Goal: Information Seeking & Learning: Learn about a topic

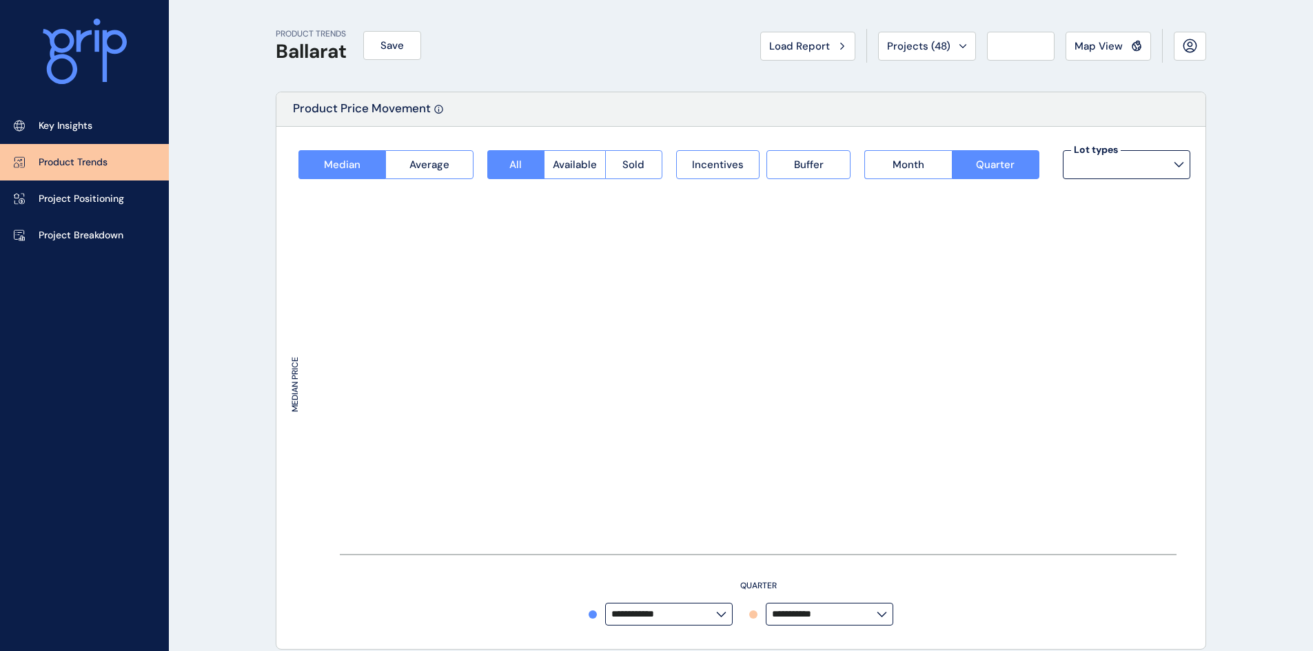
type input "*********"
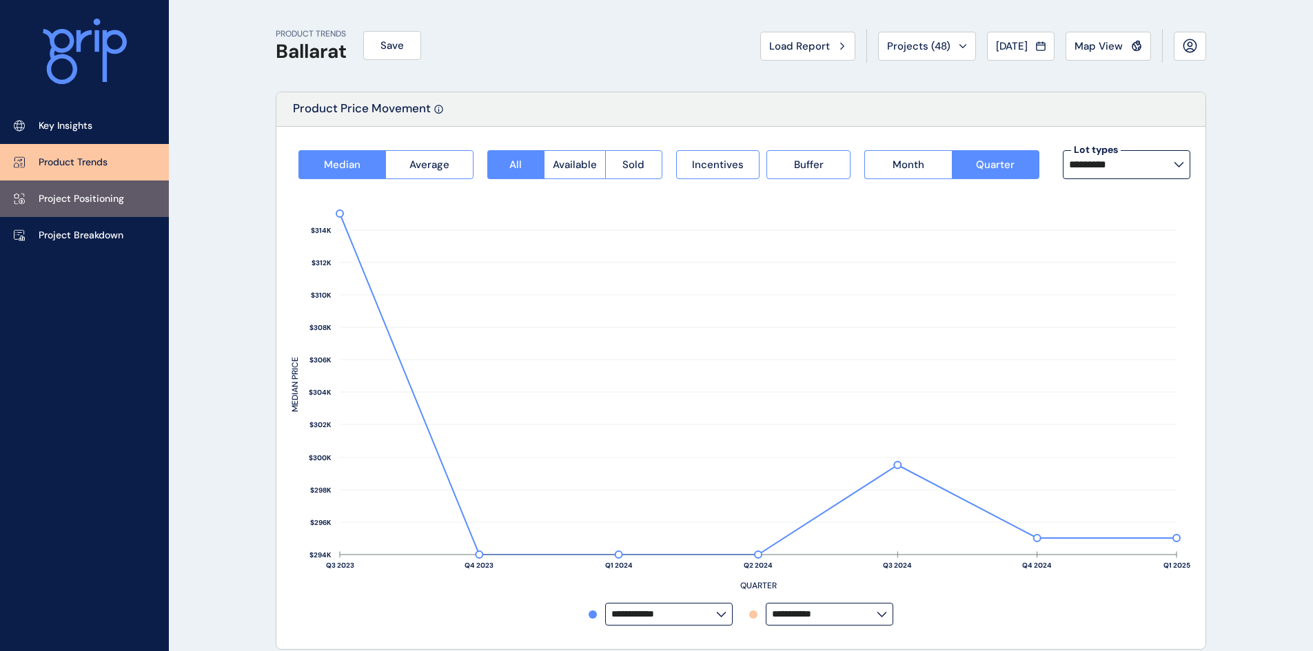
click at [116, 202] on p "Project Positioning" at bounding box center [81, 199] width 85 height 14
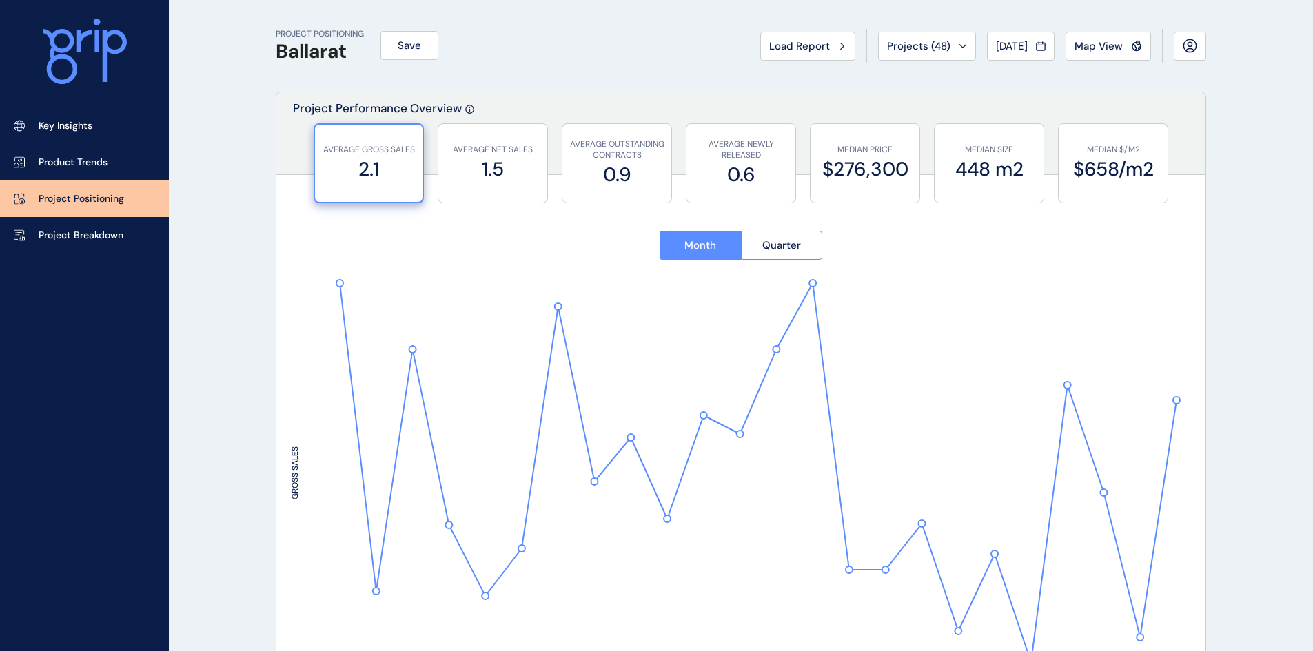
type input "****"
click at [119, 230] on p "Project Breakdown" at bounding box center [81, 236] width 85 height 14
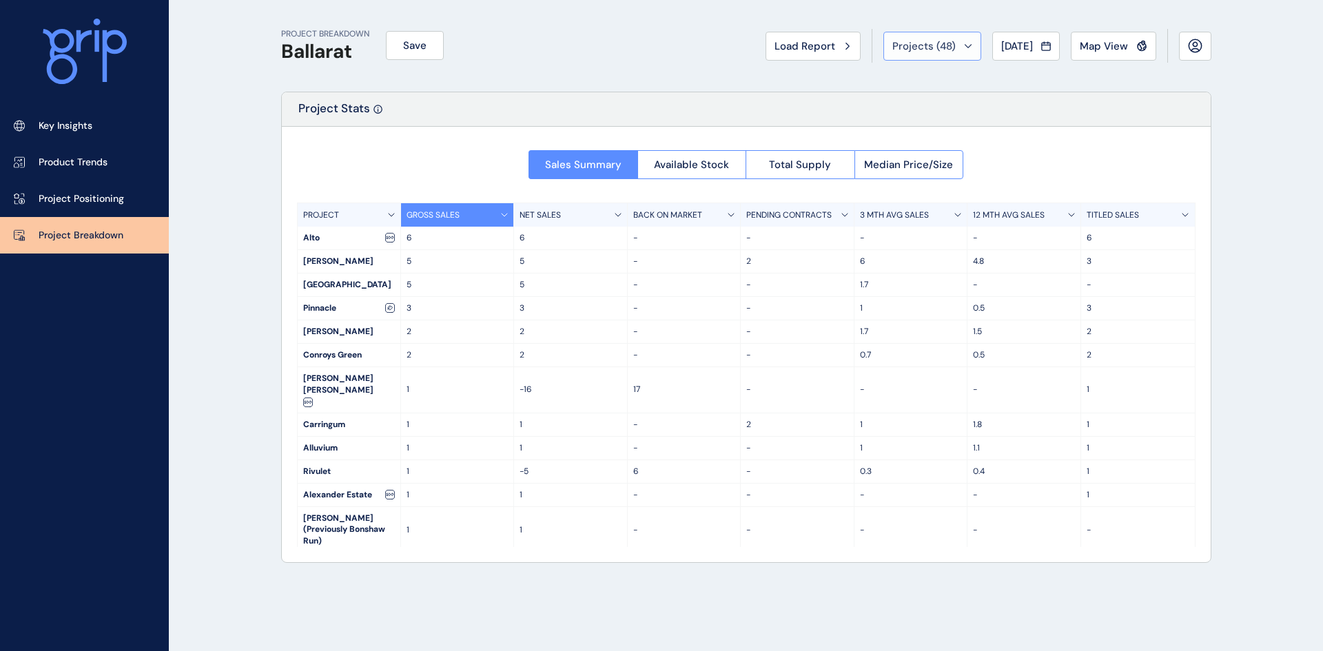
click at [912, 55] on button "Projects ( 48 )" at bounding box center [932, 46] width 98 height 29
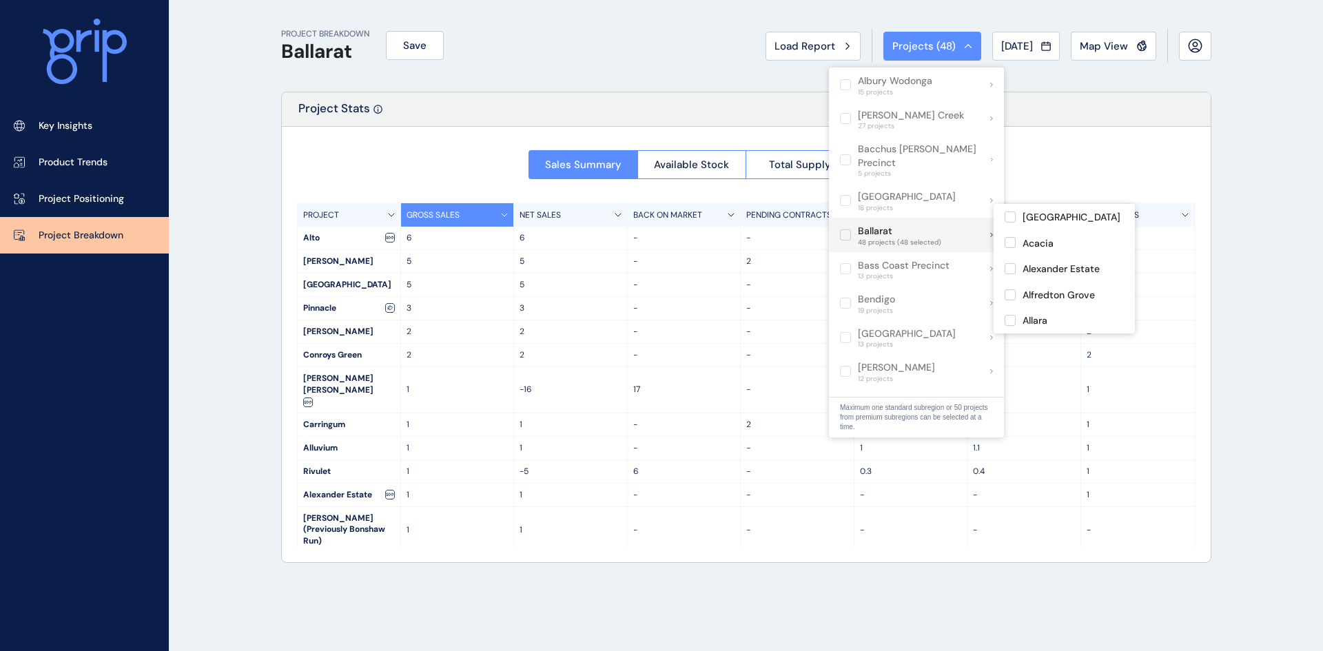
click at [845, 229] on label at bounding box center [845, 234] width 11 height 11
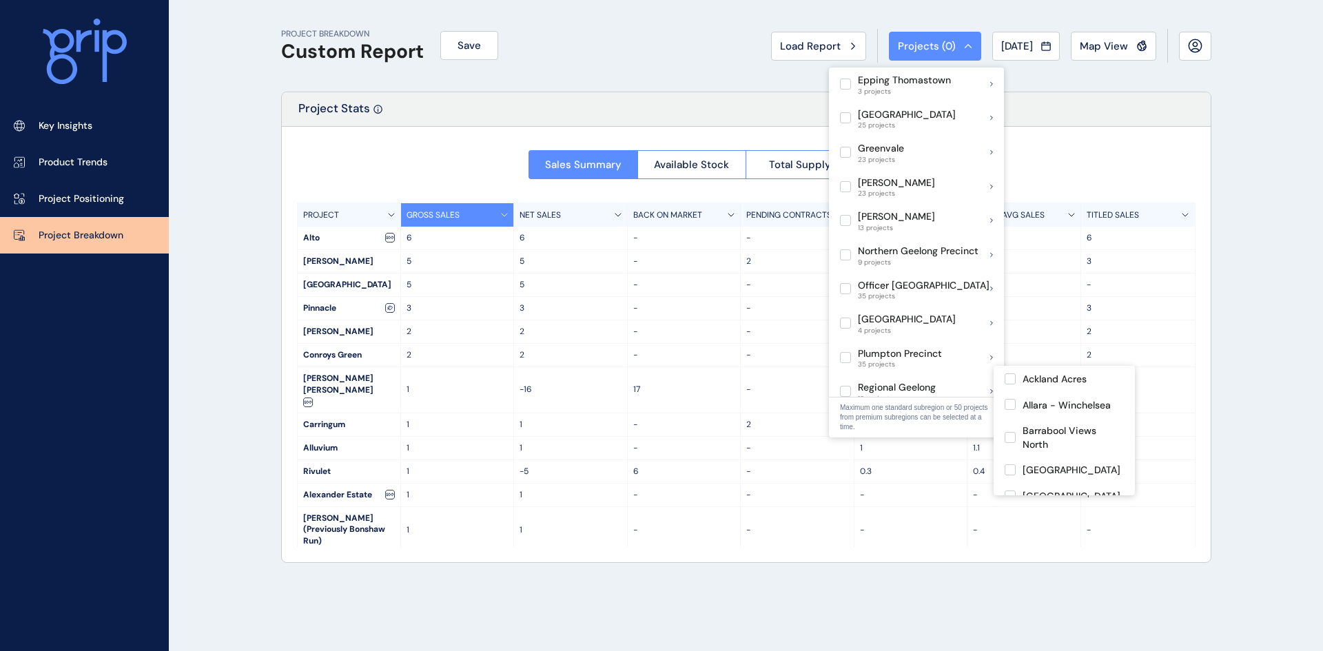
scroll to position [535, 0]
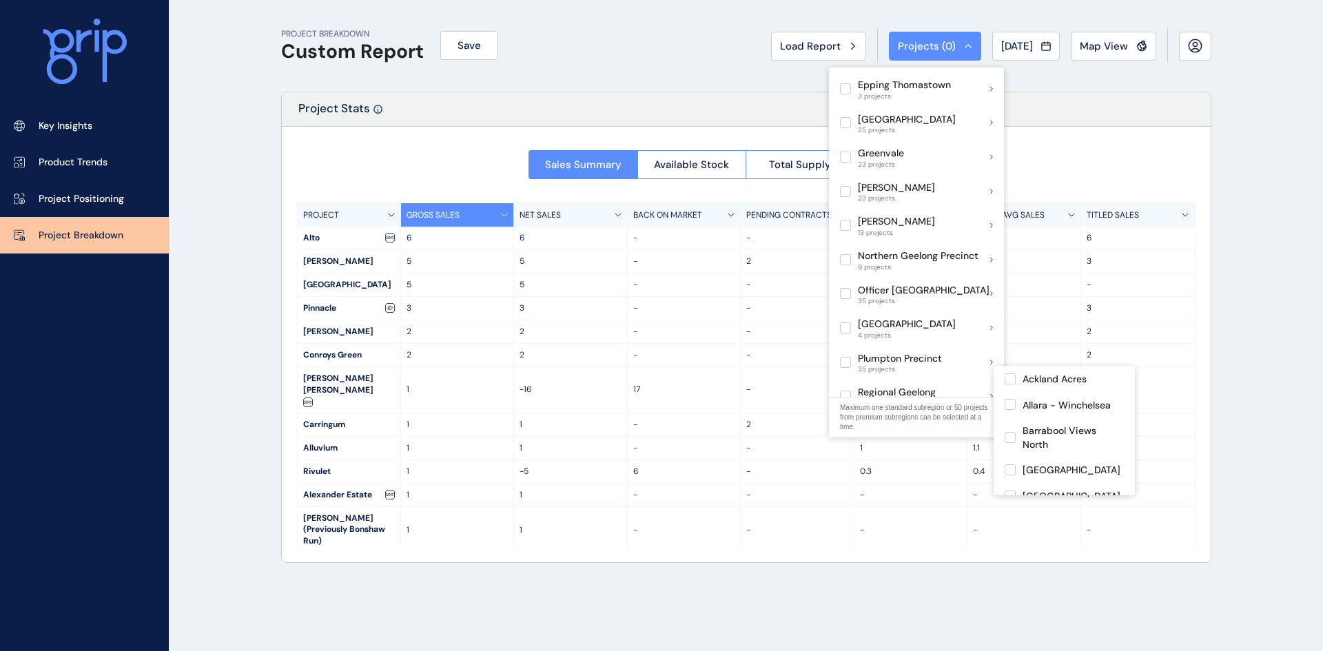
click at [227, 263] on div "PROJECT BREAKDOWN Custom Report Save Load Report Projects ( 0 ) [DATE] 2025 < >…" at bounding box center [661, 325] width 1323 height 651
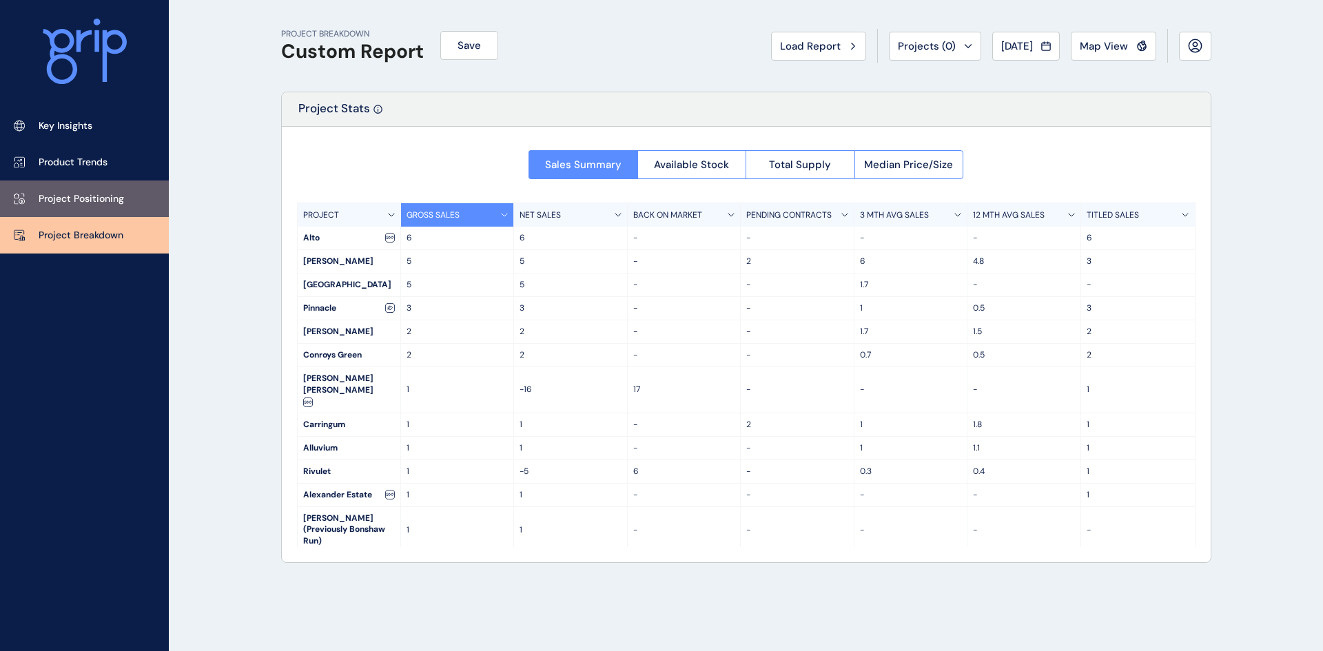
click at [102, 199] on p "Project Positioning" at bounding box center [81, 199] width 85 height 14
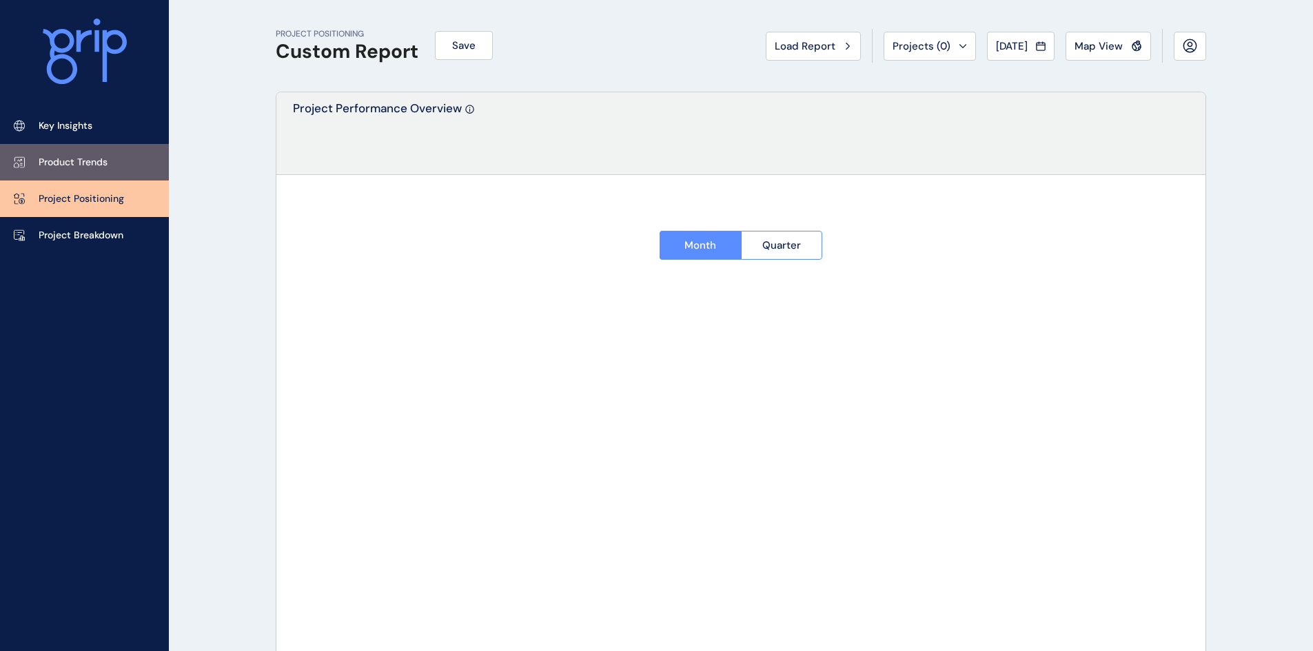
click at [100, 156] on p "Product Trends" at bounding box center [73, 163] width 69 height 14
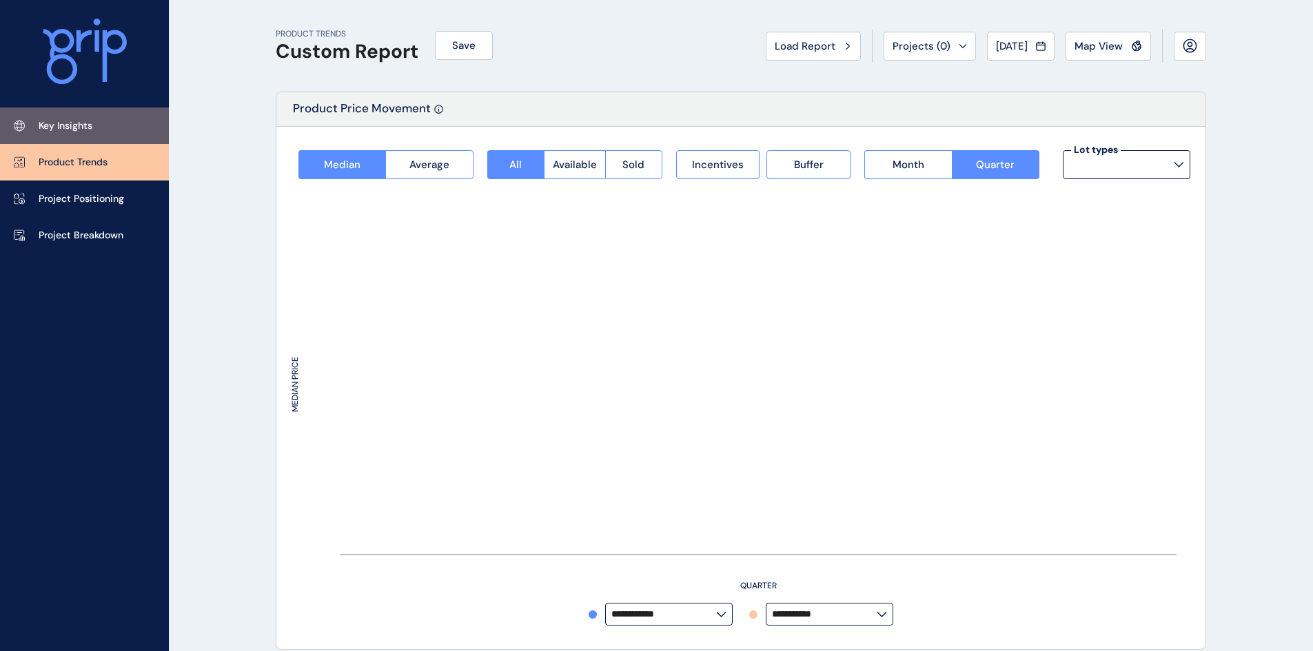
click at [96, 124] on link "Key Insights" at bounding box center [84, 125] width 169 height 37
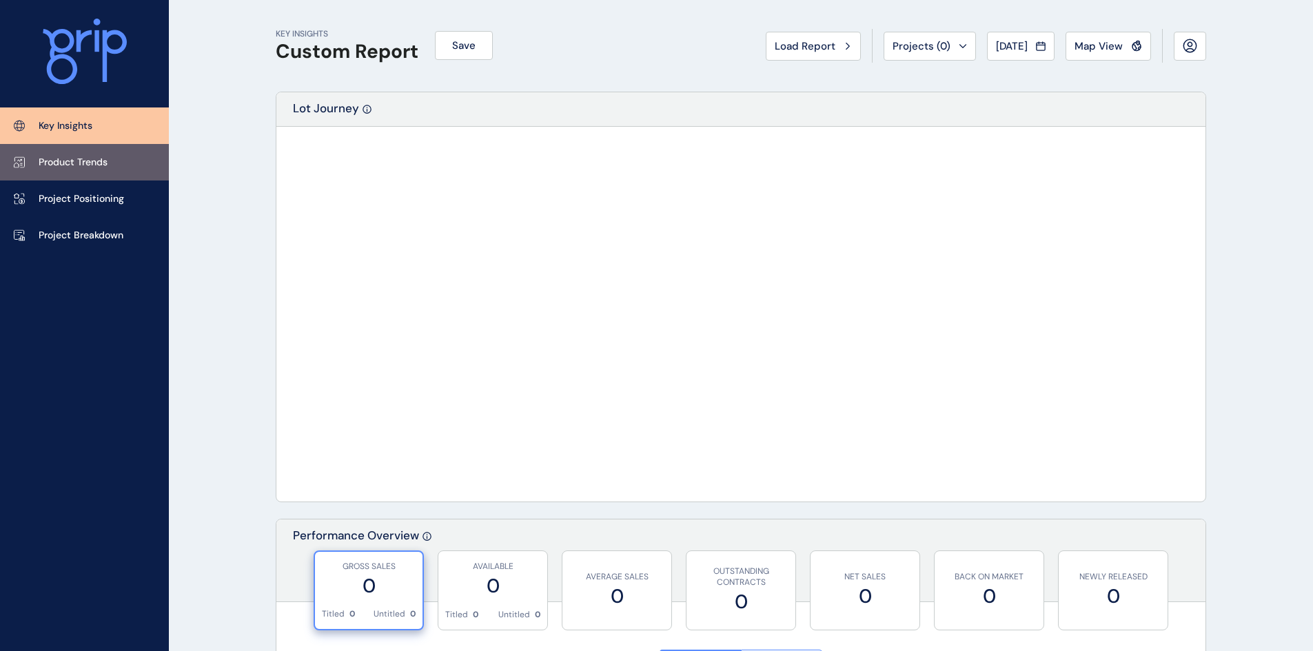
click at [100, 178] on link "Product Trends" at bounding box center [84, 162] width 169 height 37
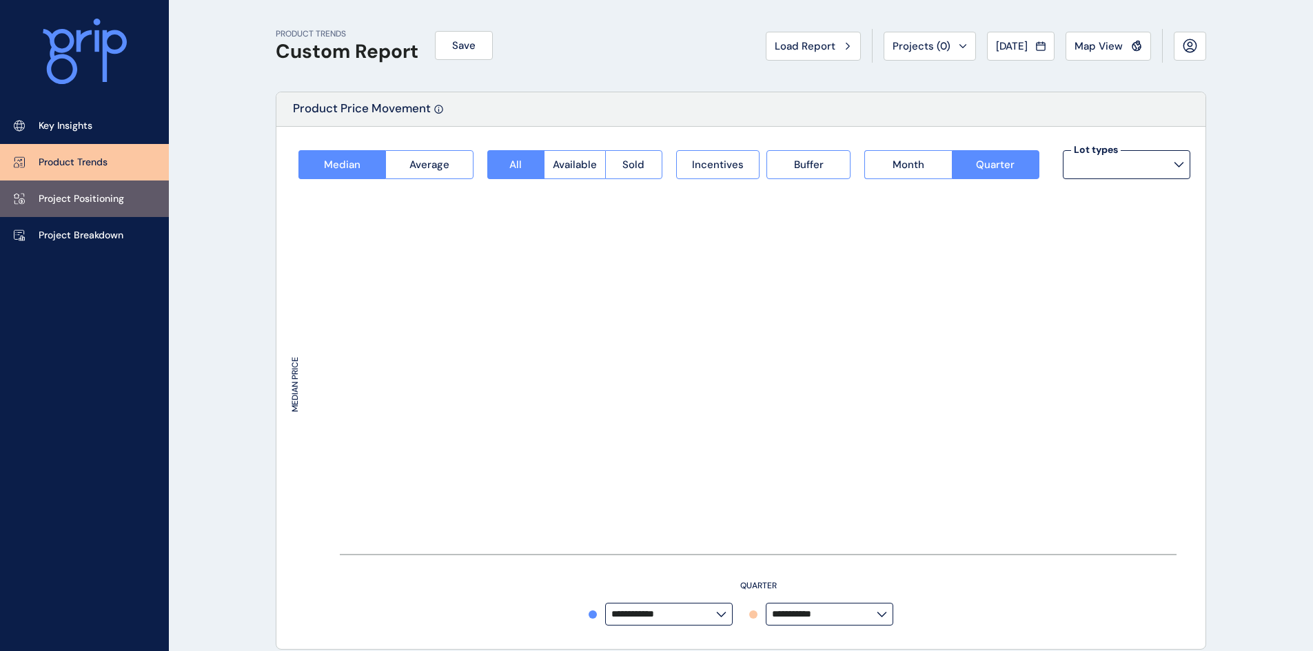
click at [107, 198] on p "Project Positioning" at bounding box center [81, 199] width 85 height 14
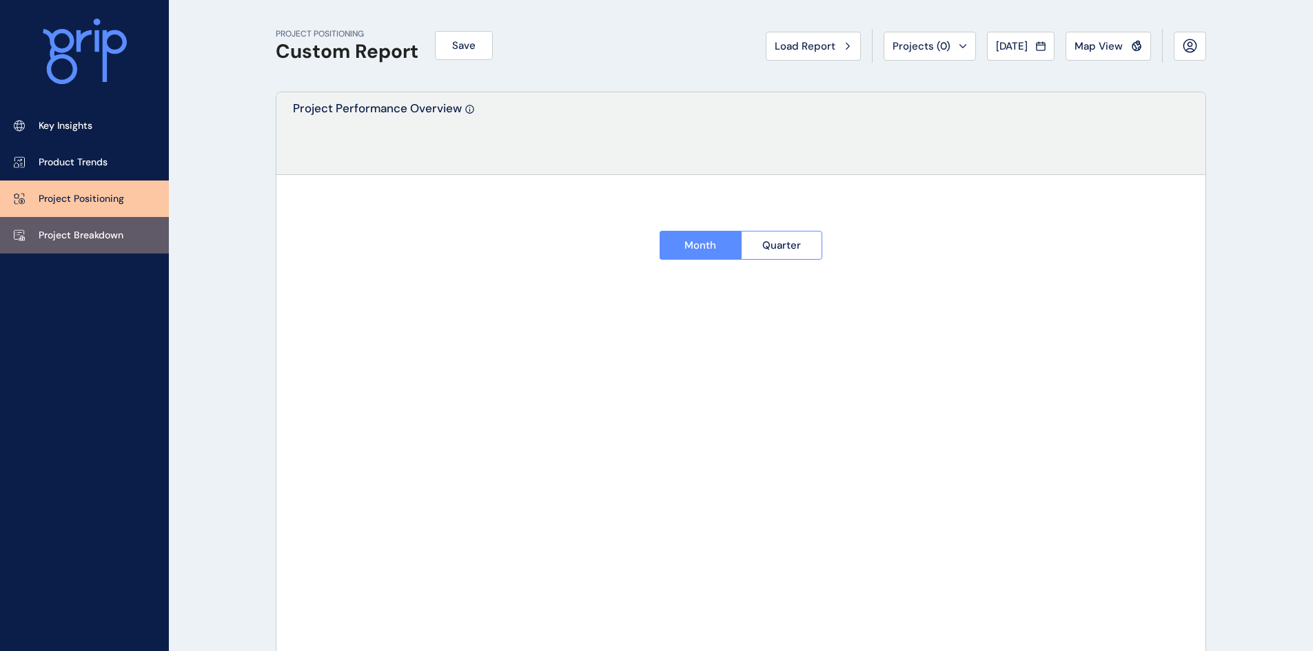
click at [107, 223] on link "Project Breakdown" at bounding box center [84, 235] width 169 height 37
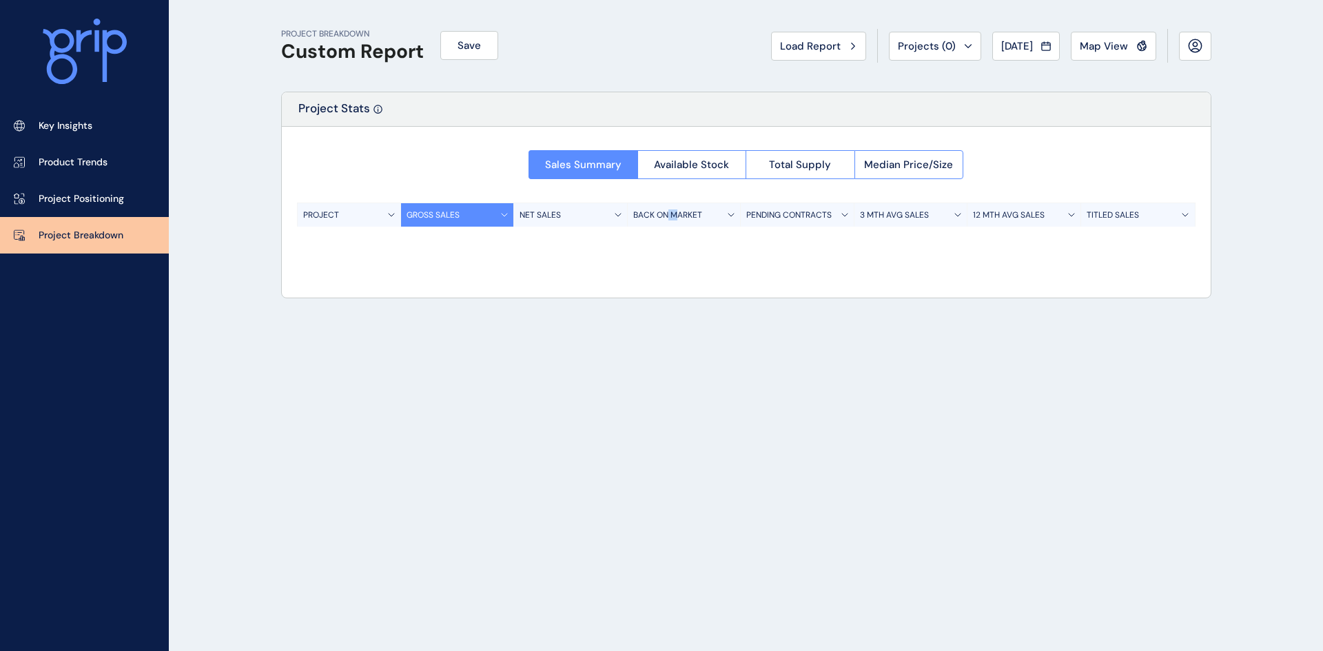
click at [659, 403] on div "PROJECT BREAKDOWN Custom Report Save Load Report Projects ( 0 ) [DATE] 2025 < >…" at bounding box center [746, 325] width 965 height 651
click at [107, 206] on link "Project Positioning" at bounding box center [84, 199] width 169 height 37
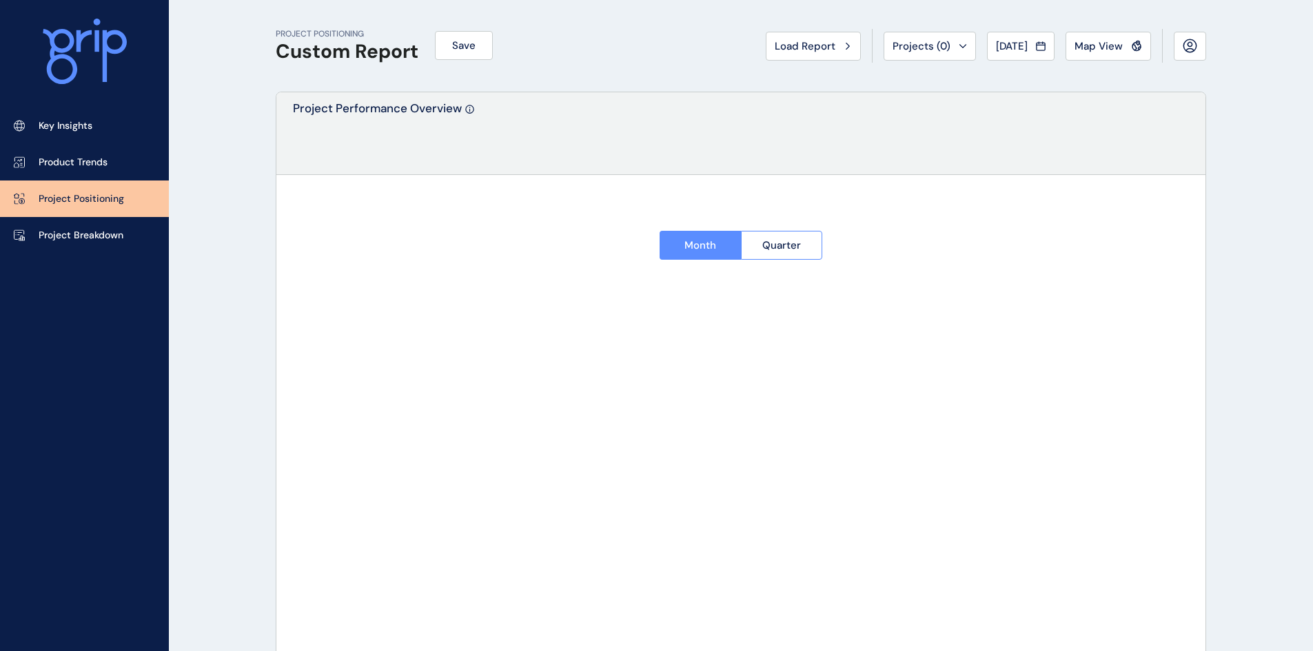
click at [623, 135] on div at bounding box center [740, 157] width 929 height 69
click at [57, 232] on p "Project Breakdown" at bounding box center [81, 236] width 85 height 14
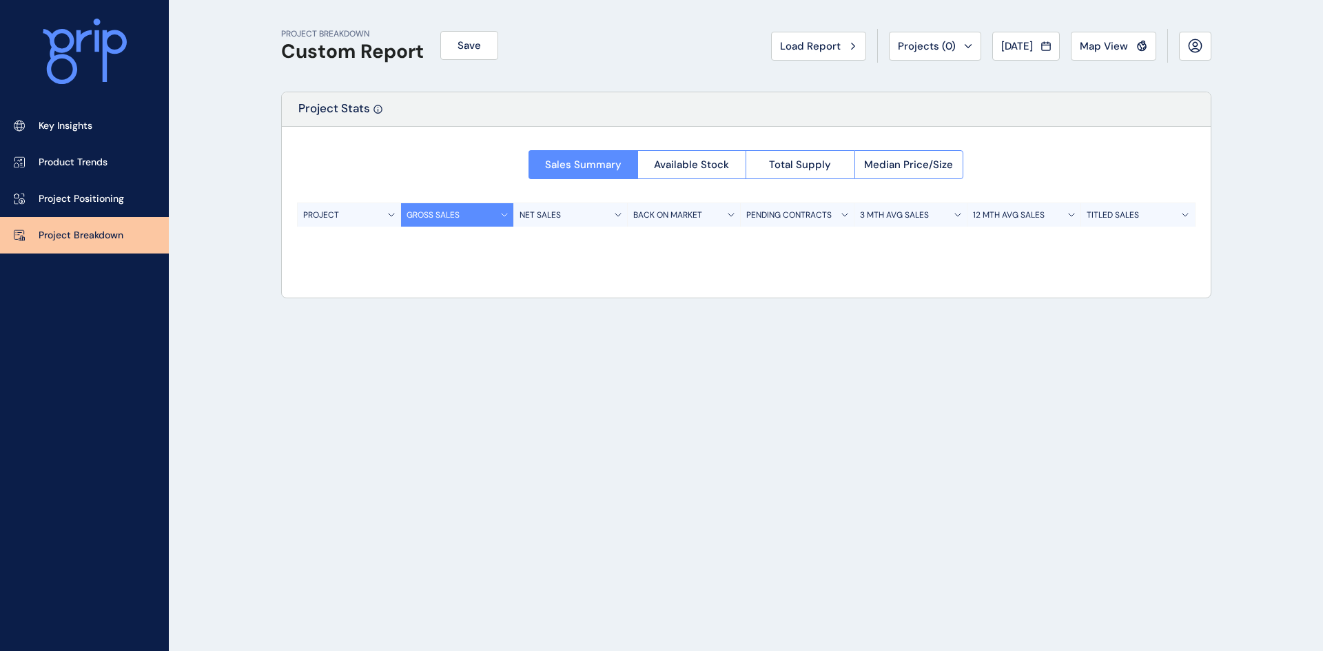
click at [360, 216] on div "PROJECT" at bounding box center [349, 214] width 103 height 23
click at [398, 151] on div "Sales Summary Available Stock Total Supply Median Price/Size PROJECT GROSS SALE…" at bounding box center [746, 184] width 929 height 115
click at [921, 45] on span "Projects ( 0 )" at bounding box center [927, 46] width 58 height 14
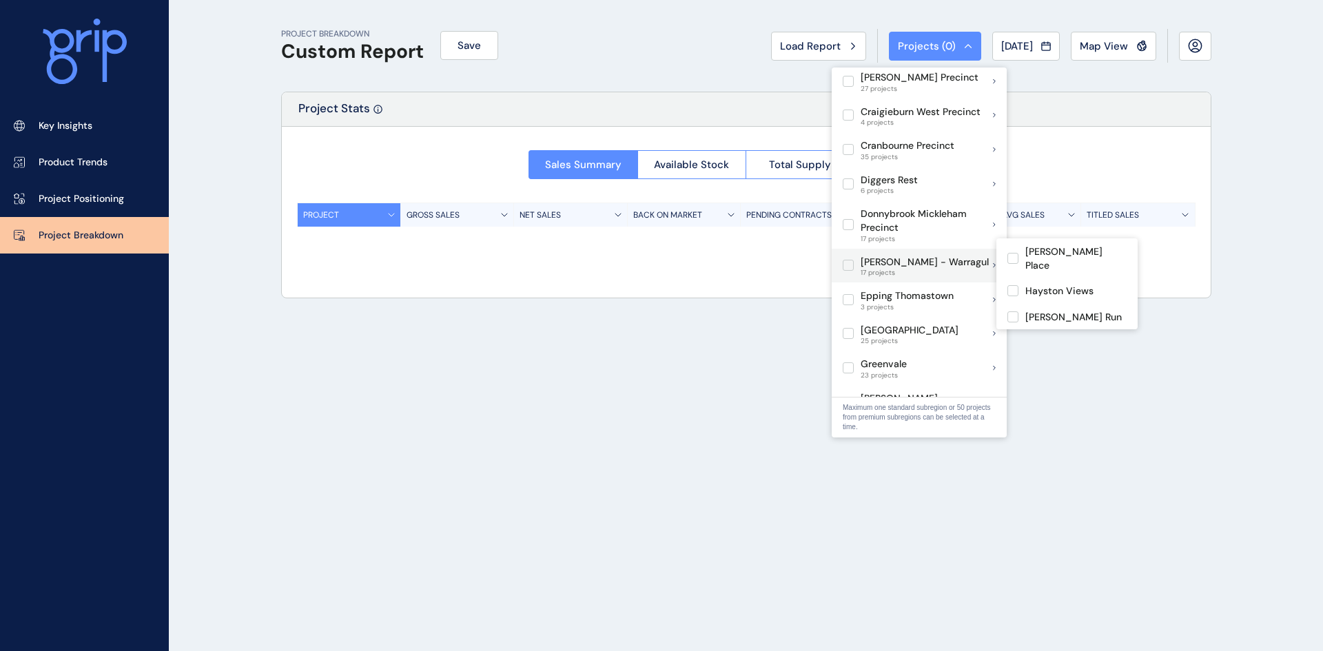
scroll to position [482, 0]
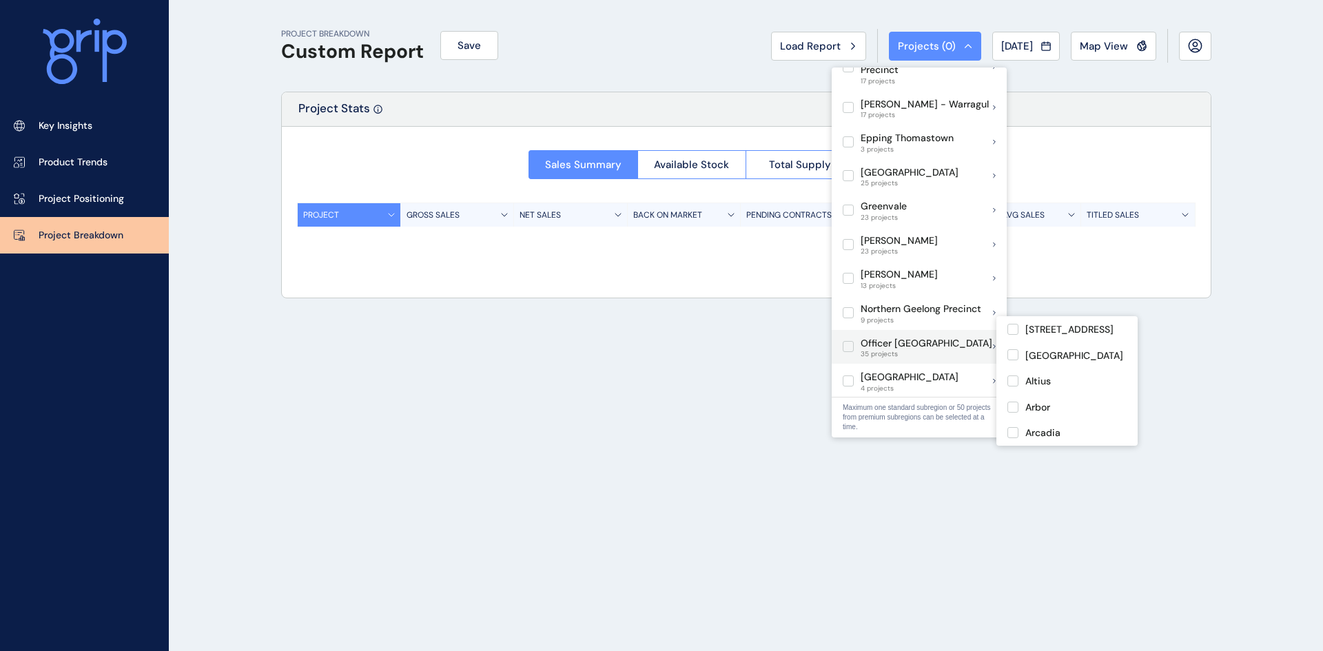
click at [847, 341] on label at bounding box center [848, 346] width 11 height 11
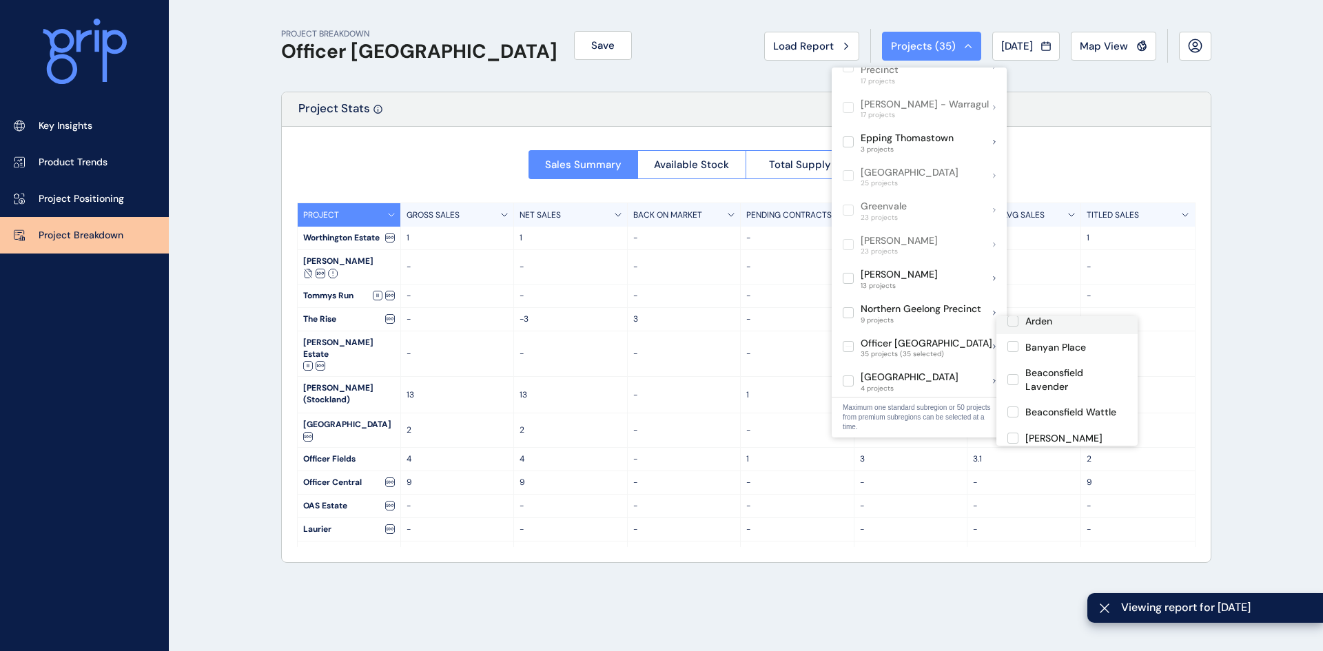
scroll to position [345, 0]
click at [1260, 274] on div "PROJECT BREAKDOWN Officer [PERSON_NAME] Save Load Report Projects ( 35 ) [DATE]…" at bounding box center [661, 325] width 1323 height 651
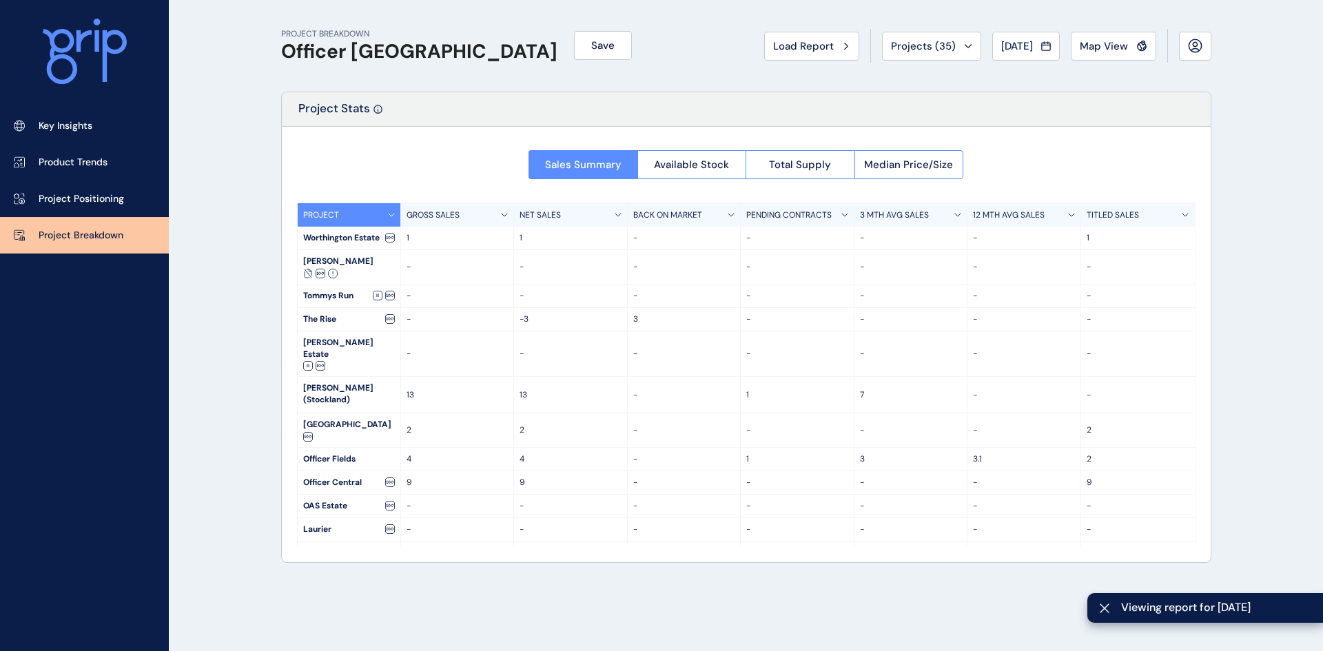
click at [1258, 271] on div "PROJECT BREAKDOWN Officer [PERSON_NAME] Save Load Report Projects ( 35 ) [DATE]…" at bounding box center [661, 325] width 1323 height 651
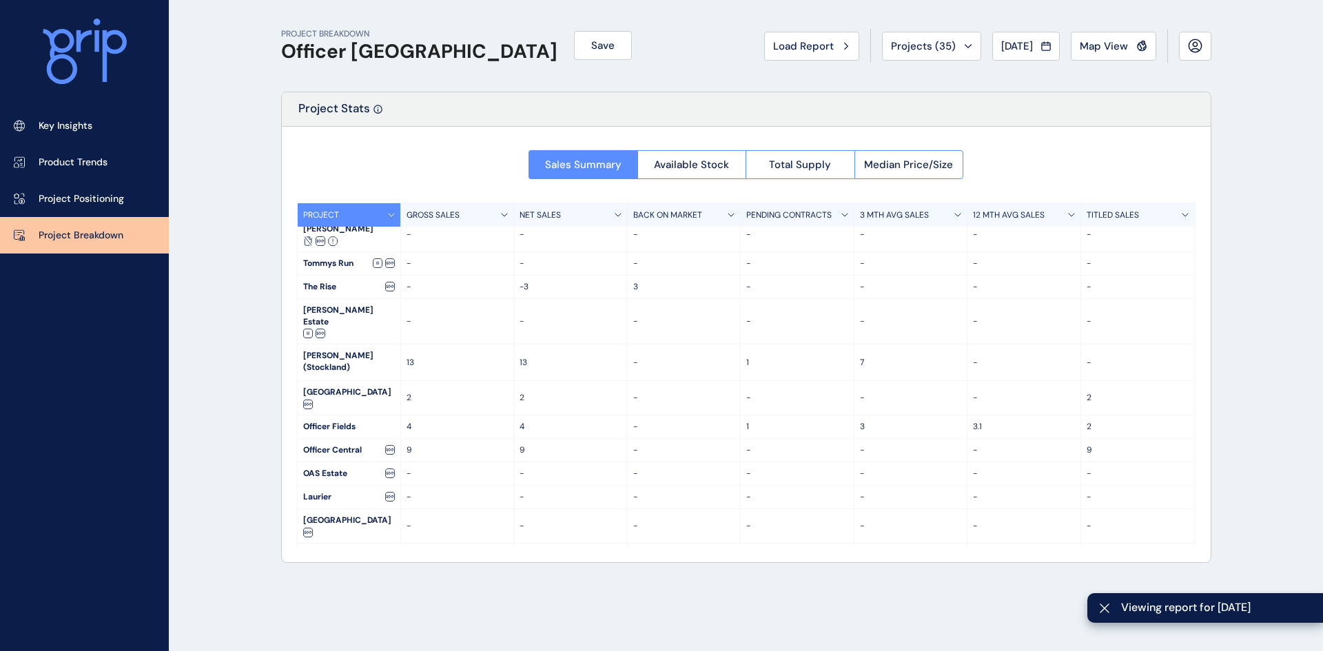
scroll to position [0, 0]
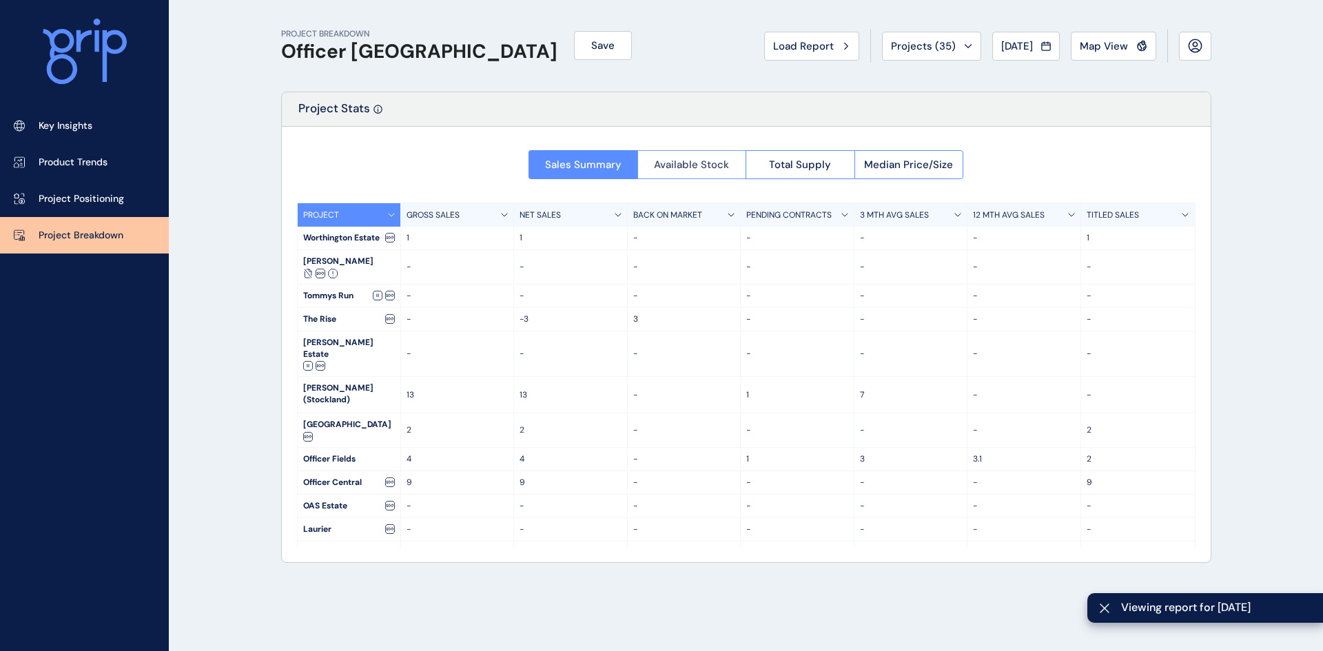
click at [706, 159] on span "Available Stock" at bounding box center [691, 165] width 75 height 14
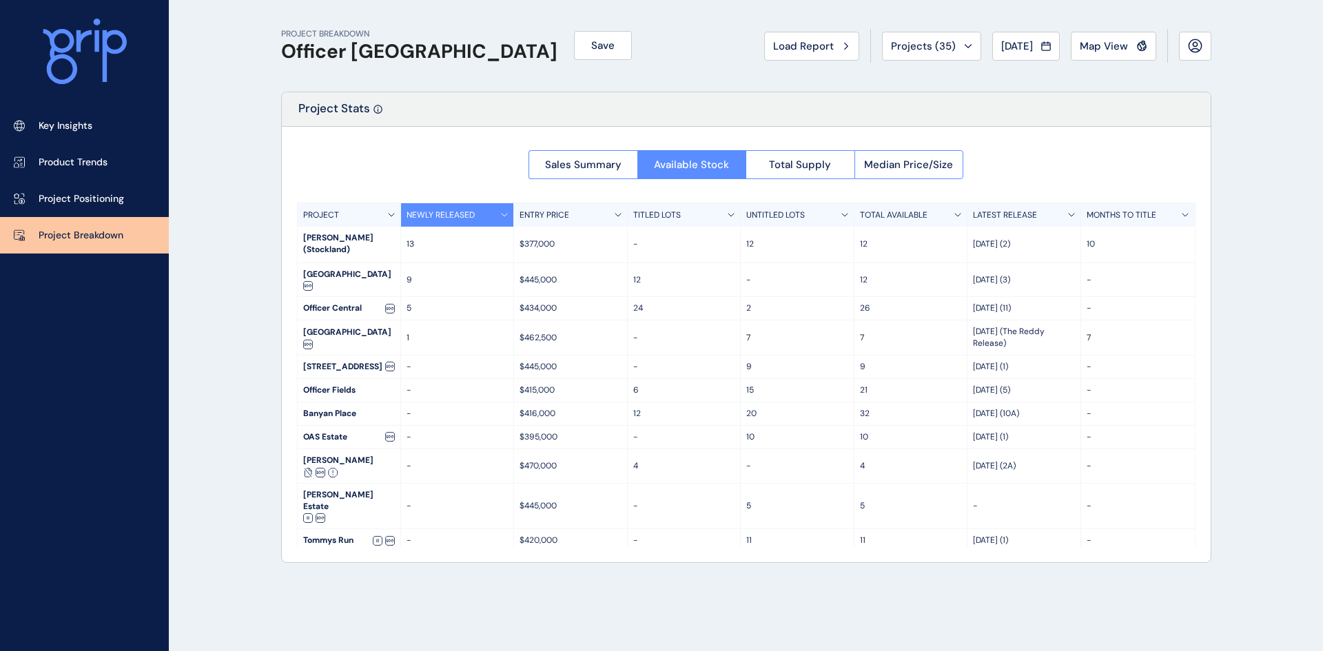
click at [1060, 156] on div "Sales Summary Available Stock Total Supply Median Price/Size PROJECT NEWLY RELE…" at bounding box center [746, 344] width 929 height 435
click at [791, 153] on button "Total Supply" at bounding box center [800, 164] width 109 height 29
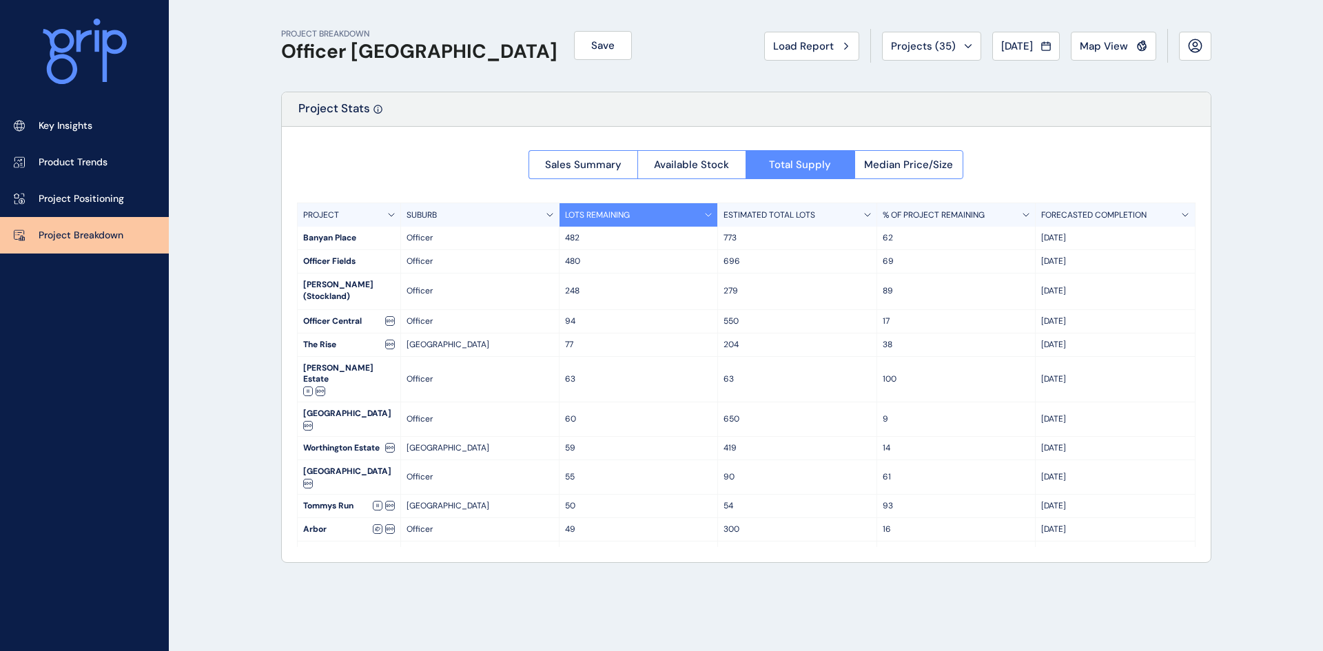
click at [684, 77] on div "PROJECT BREAKDOWN Officer [PERSON_NAME] Save Load Report Projects ( 35 ) [DATE]…" at bounding box center [746, 46] width 930 height 92
click at [684, 74] on div "PROJECT BREAKDOWN Officer [PERSON_NAME] Save Load Report Projects ( 35 ) [DATE]…" at bounding box center [746, 46] width 930 height 92
click at [685, 74] on div "PROJECT BREAKDOWN Officer [PERSON_NAME] Save Load Report Projects ( 35 ) [DATE]…" at bounding box center [746, 46] width 930 height 92
click at [682, 163] on span "Available Stock" at bounding box center [691, 165] width 75 height 14
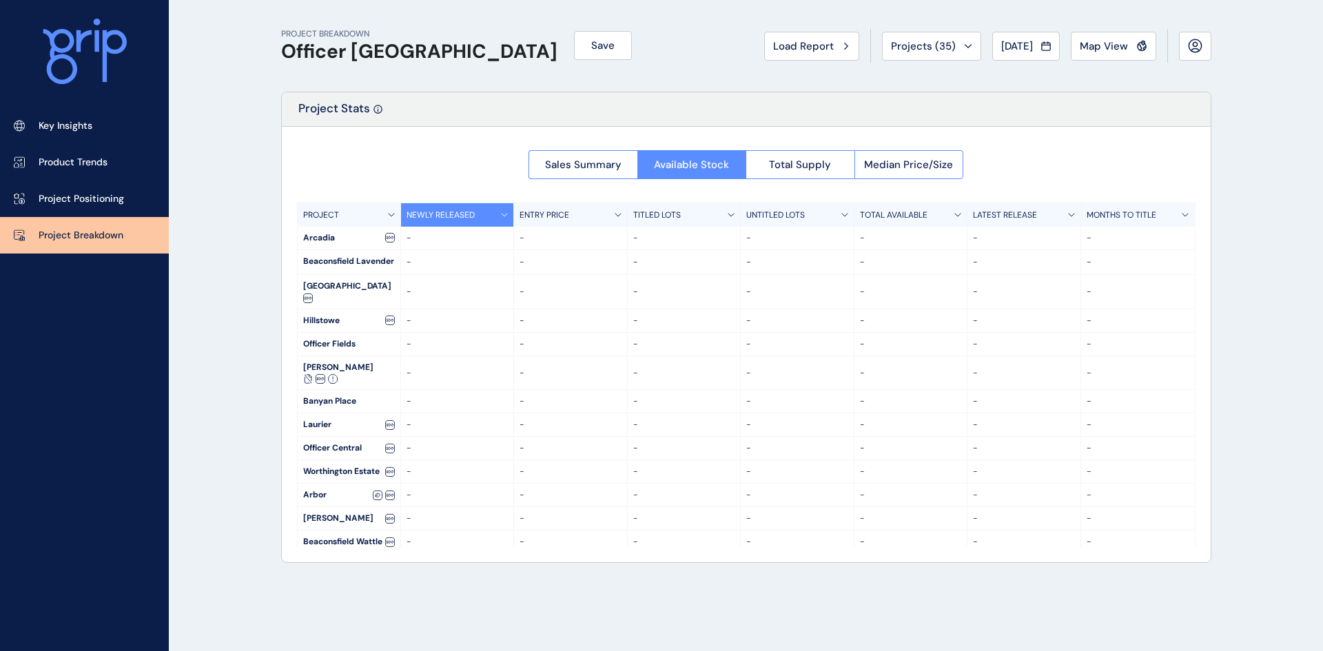
click at [615, 165] on div at bounding box center [746, 344] width 929 height 435
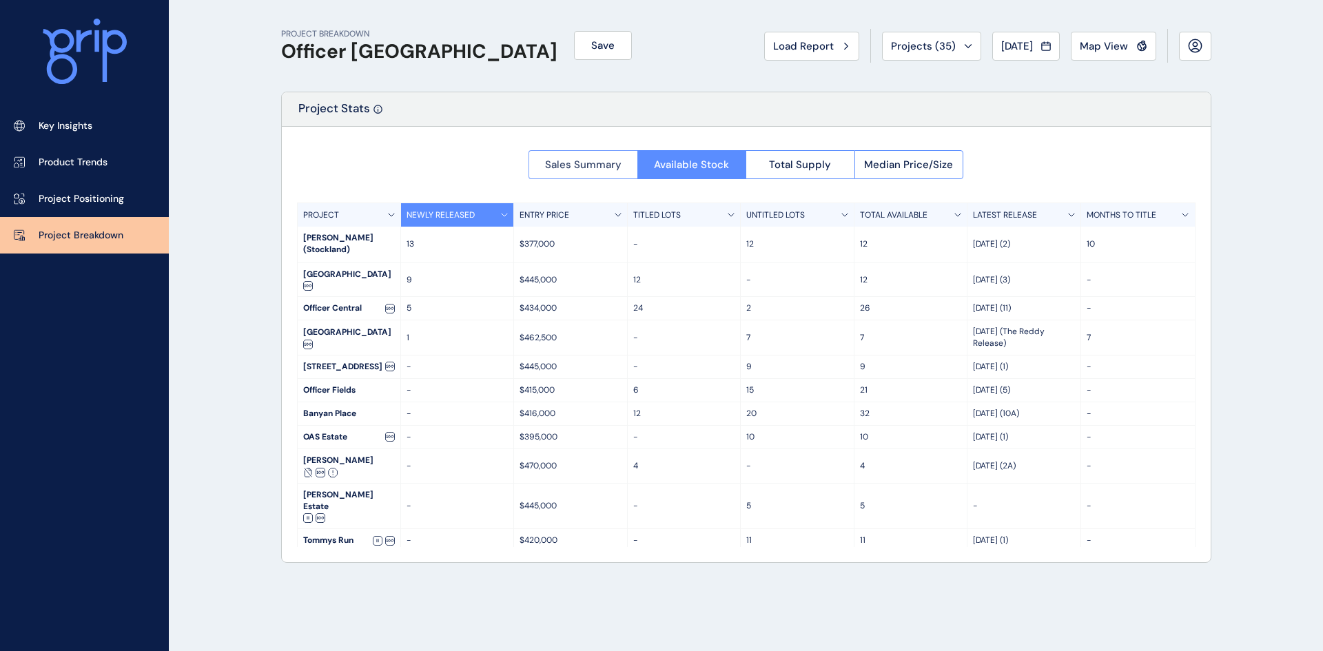
click at [560, 163] on span "Sales Summary" at bounding box center [583, 165] width 76 height 14
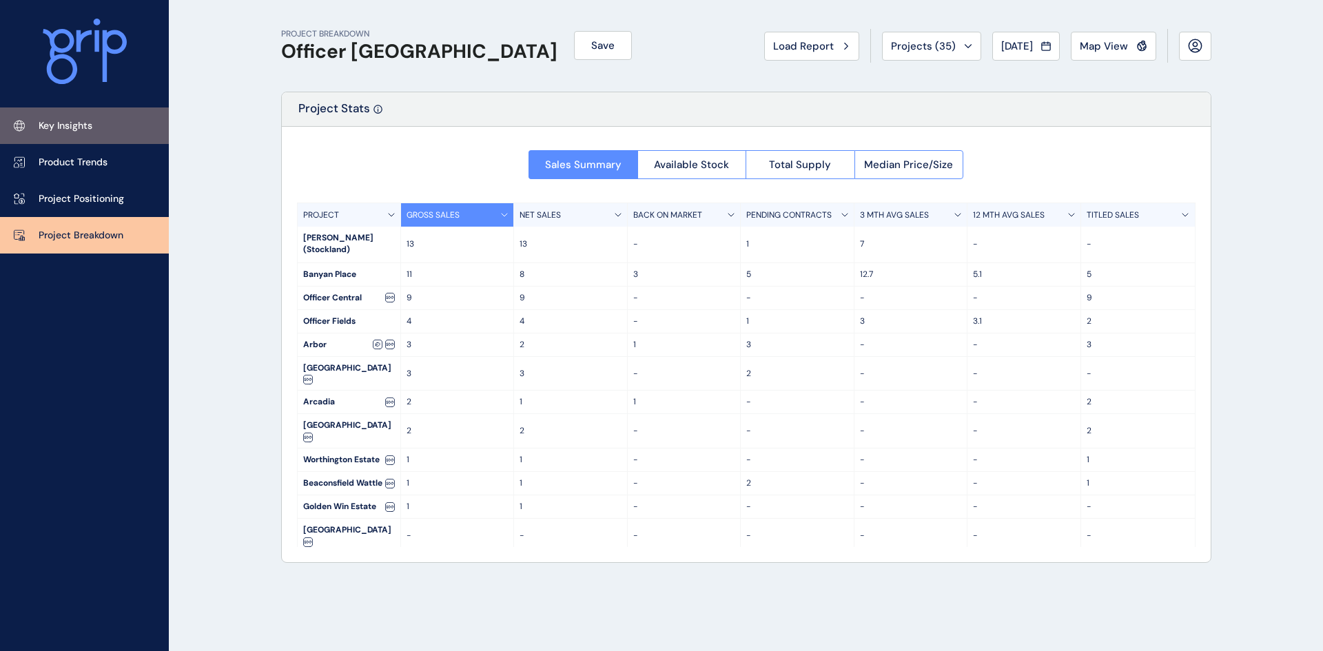
click at [116, 127] on link "Key Insights" at bounding box center [84, 125] width 169 height 37
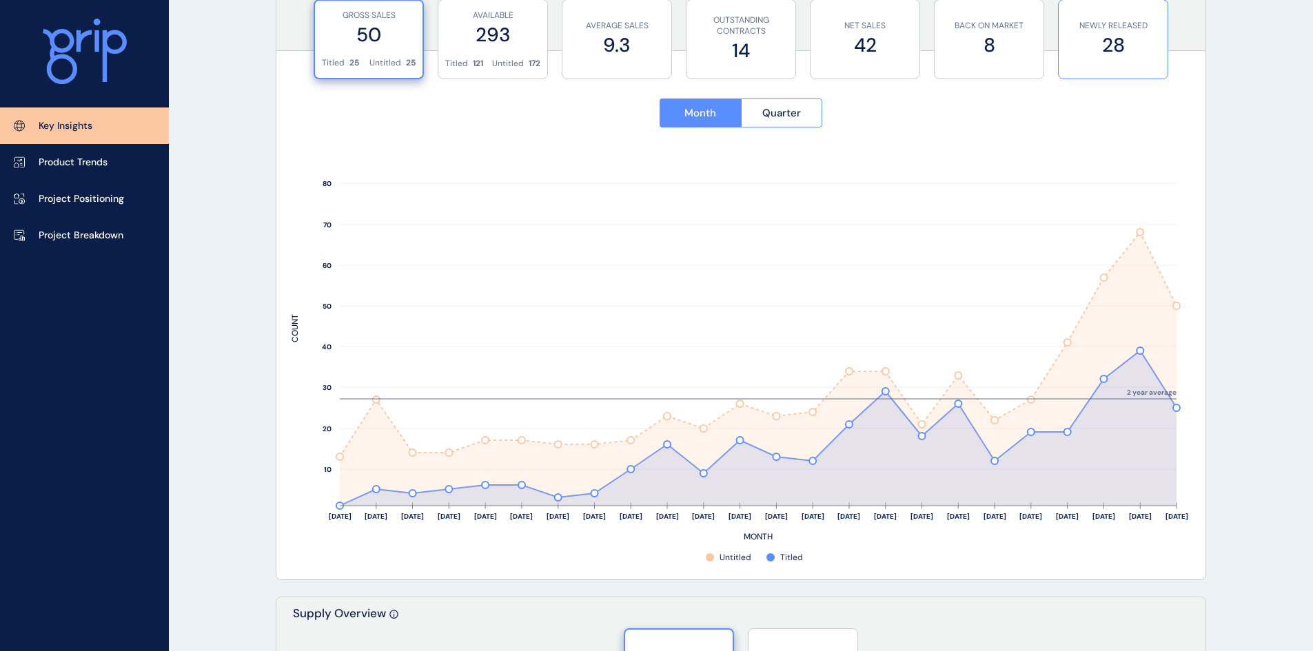
scroll to position [482, 0]
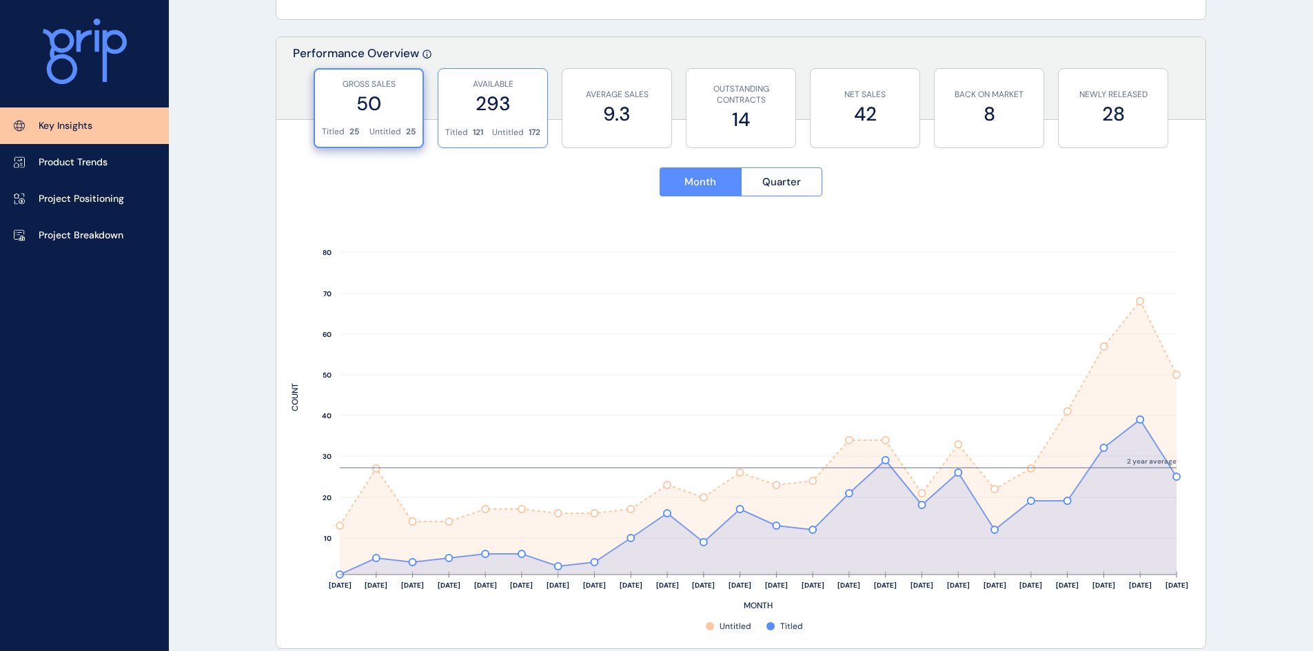
click at [507, 107] on label "293" at bounding box center [492, 103] width 95 height 27
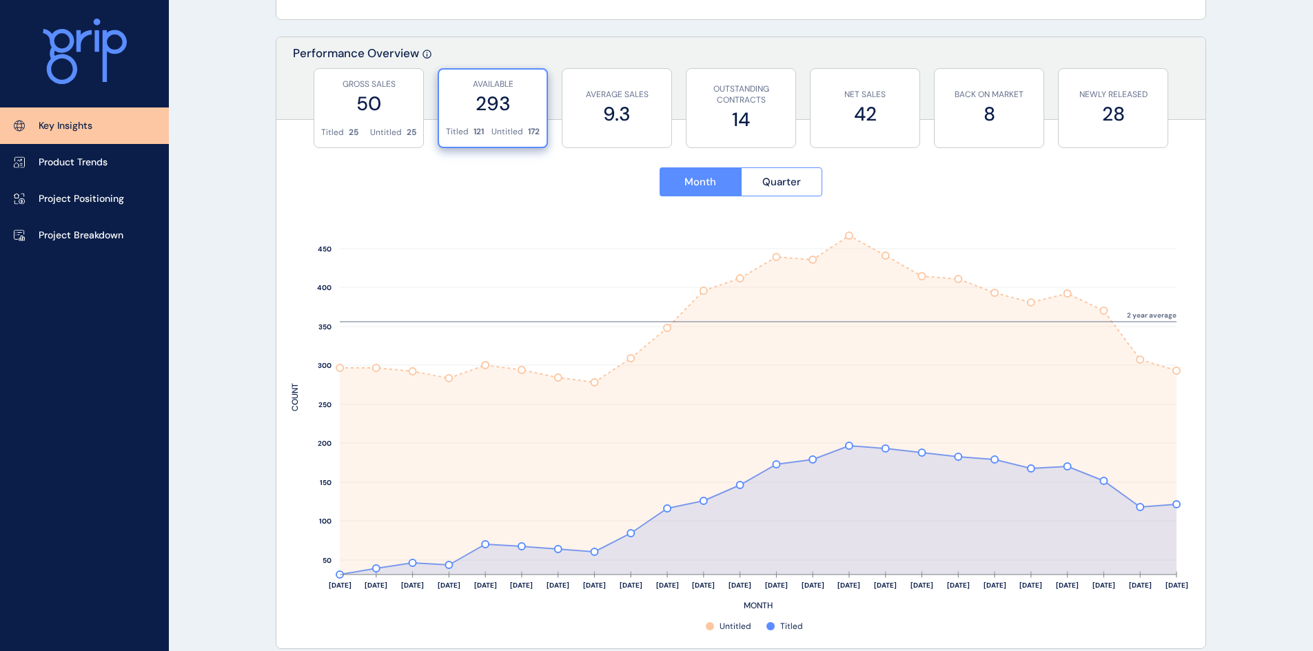
drag, startPoint x: 1275, startPoint y: 314, endPoint x: 1273, endPoint y: 304, distance: 10.5
drag, startPoint x: 617, startPoint y: 110, endPoint x: 582, endPoint y: 108, distance: 34.5
click at [612, 110] on label "9.3" at bounding box center [616, 114] width 95 height 27
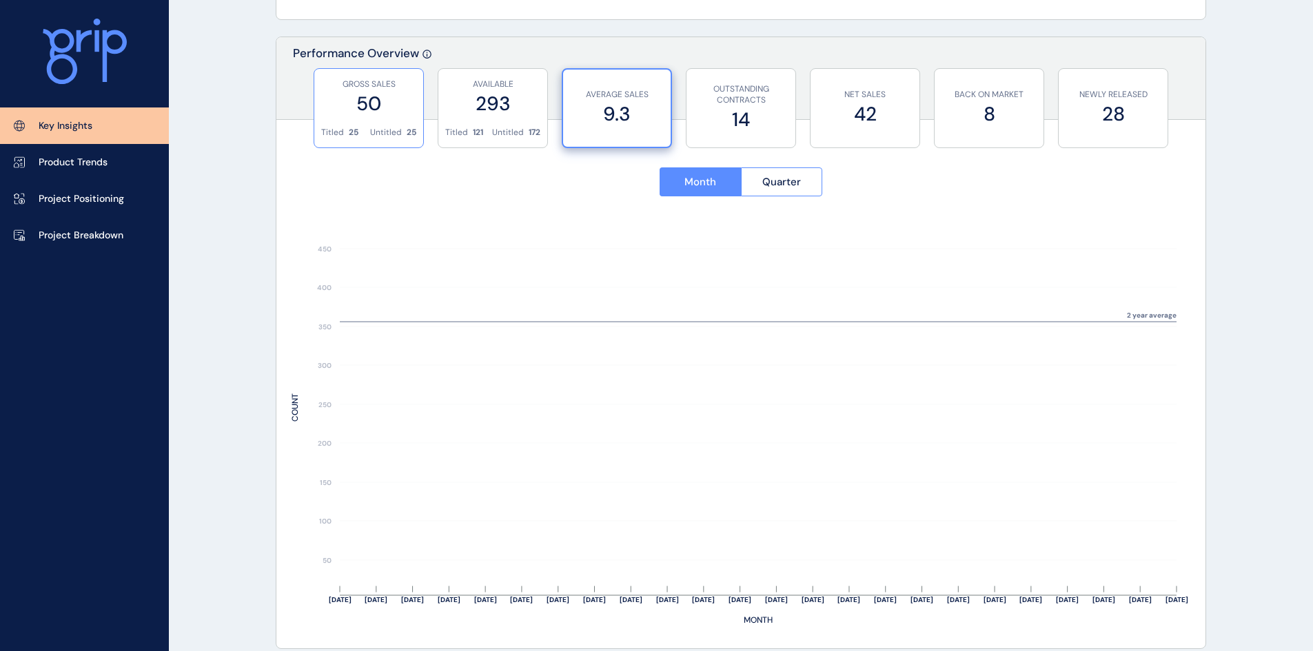
click at [322, 123] on div "GROSS SALES 50" at bounding box center [368, 98] width 95 height 58
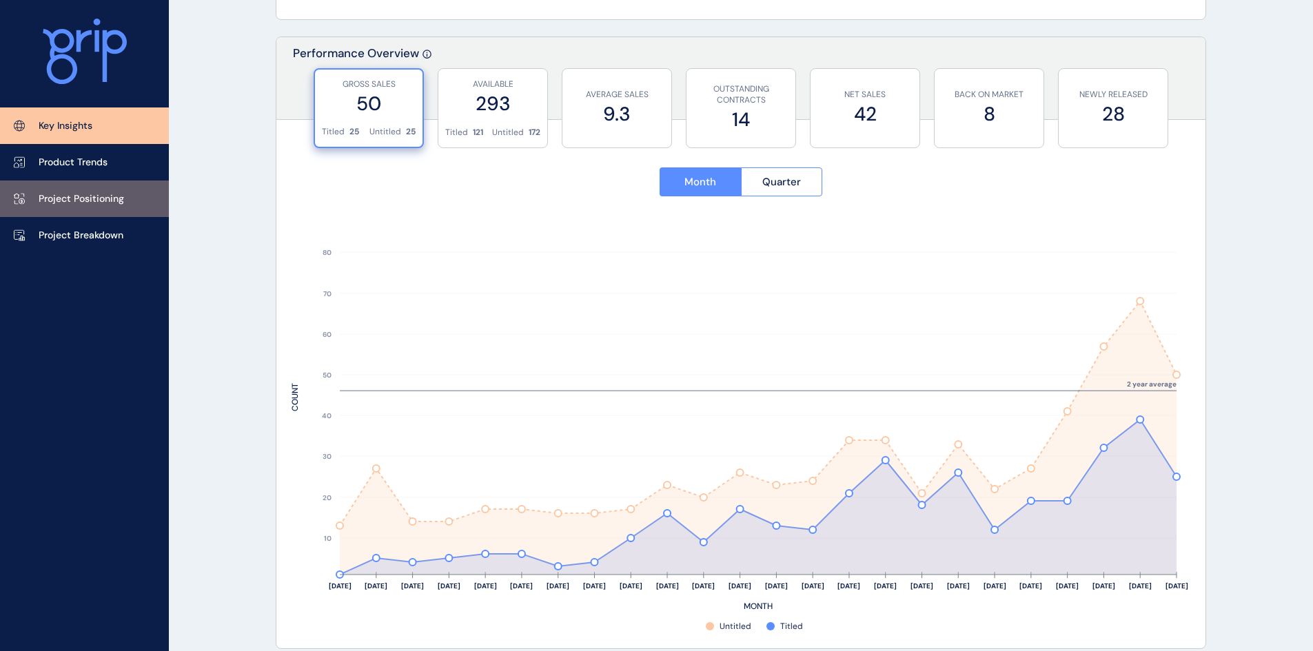
click at [159, 196] on link "Project Positioning" at bounding box center [84, 199] width 169 height 37
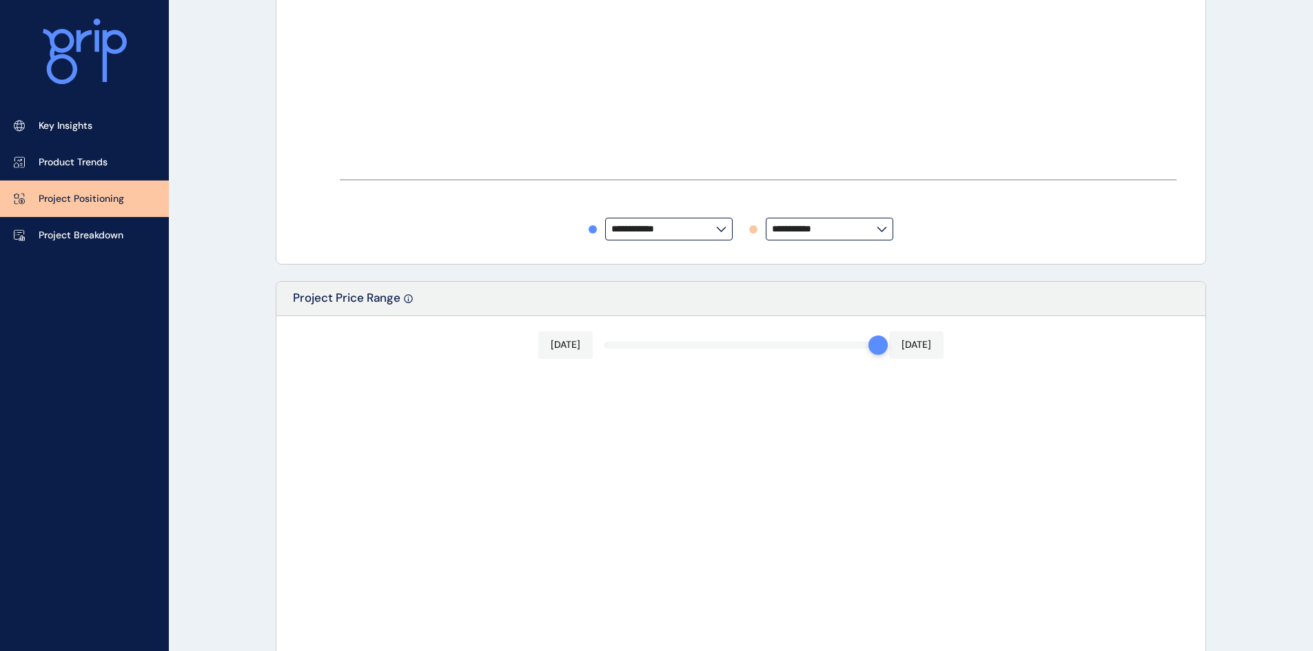
type input "**********"
click at [266, 183] on div "PROJECT POSITIONING Officer Pakenham Save Load Report Projects ( 35 ) [DATE] 20…" at bounding box center [740, 312] width 965 height 1588
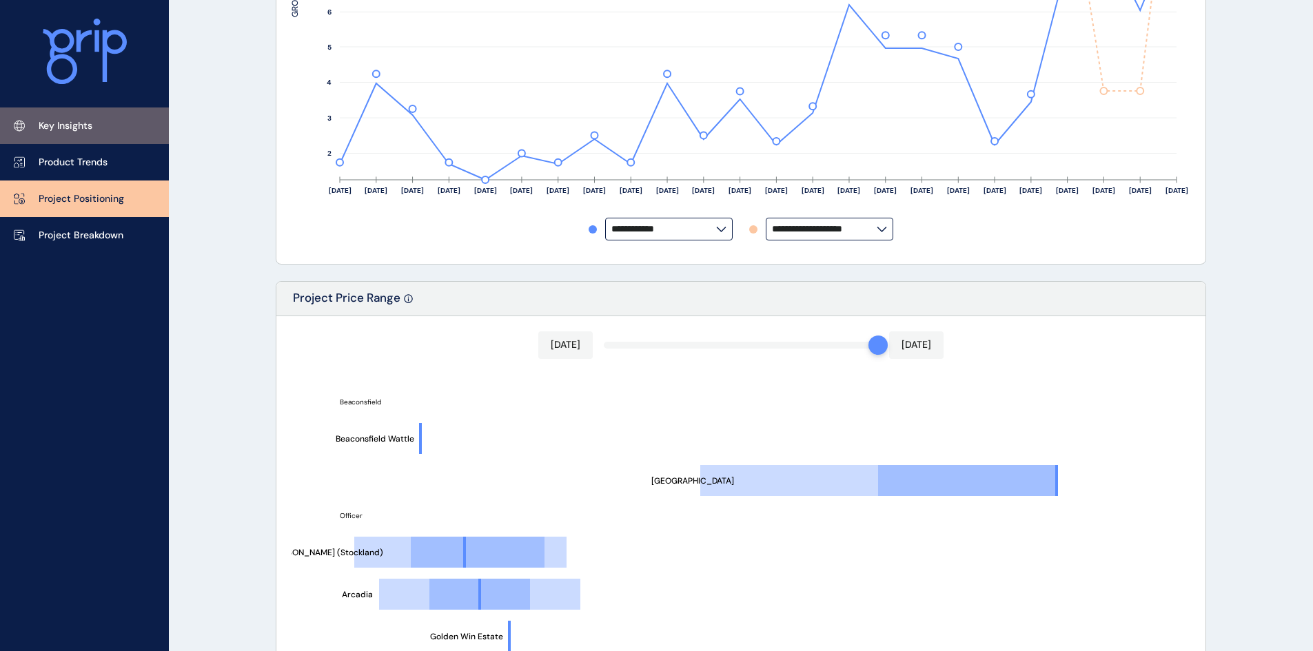
click at [84, 130] on p "Key Insights" at bounding box center [66, 126] width 54 height 14
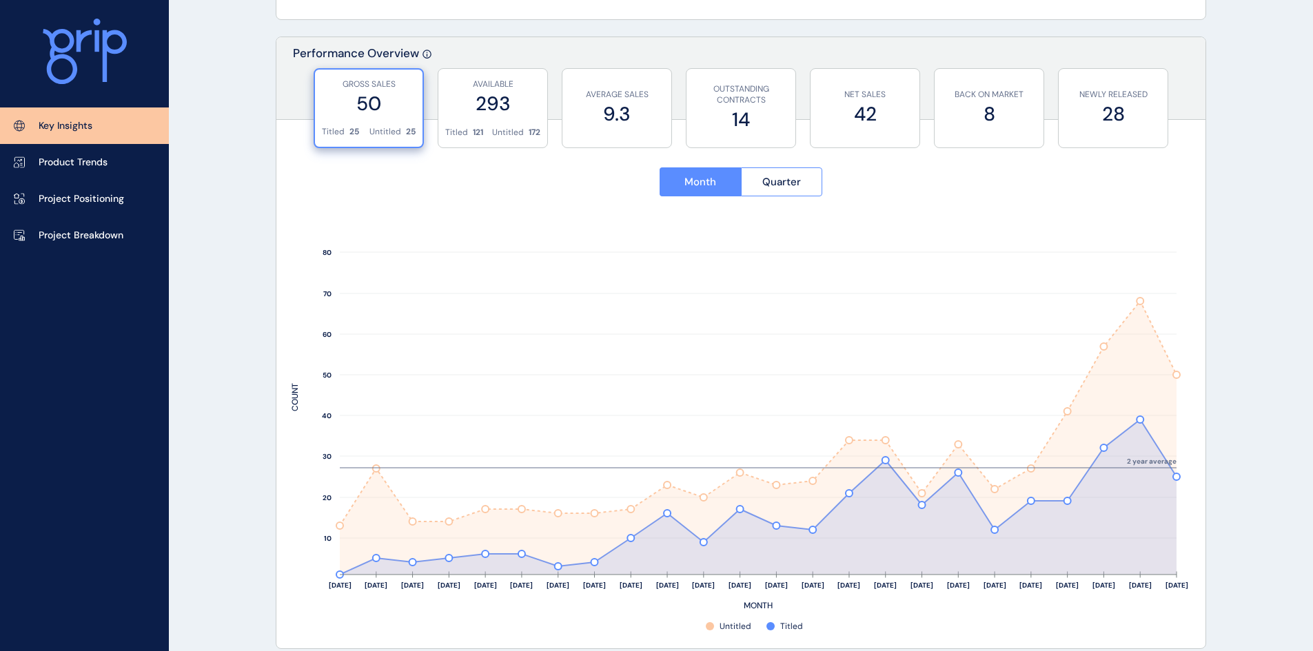
click at [23, 130] on icon at bounding box center [19, 126] width 11 height 12
click at [78, 173] on link "Product Trends" at bounding box center [84, 162] width 169 height 37
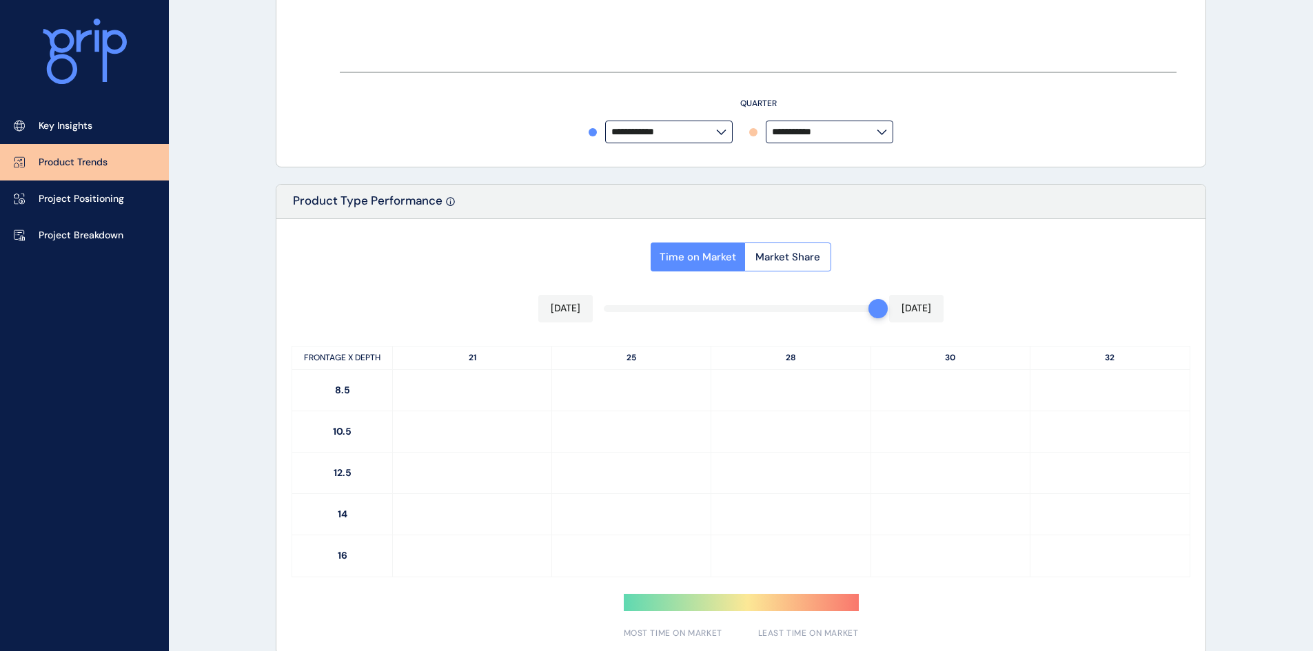
type input "**********"
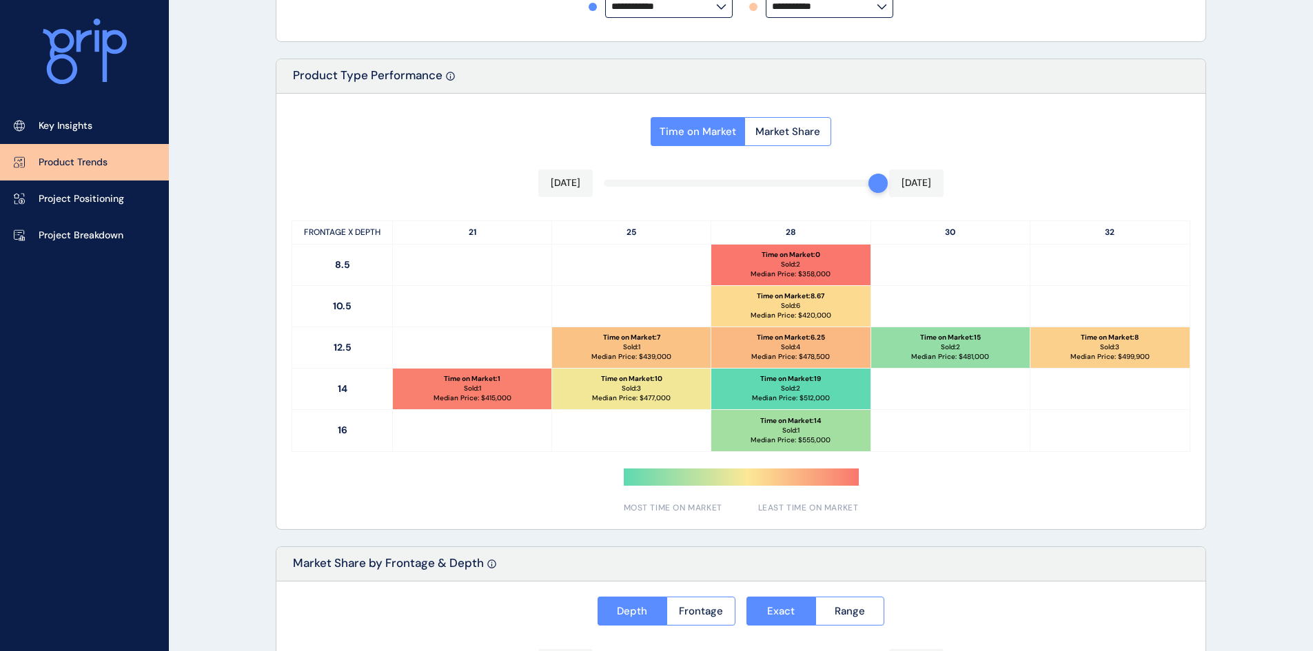
scroll to position [413, 0]
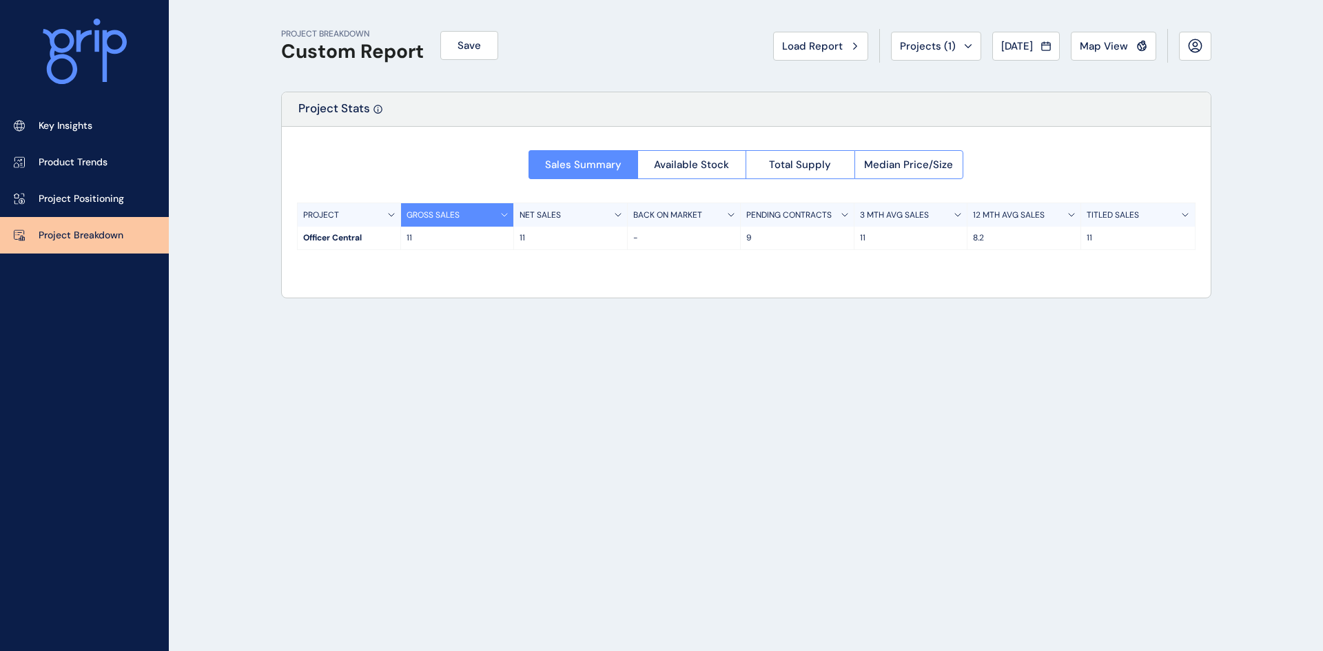
click at [730, 340] on div "PROJECT BREAKDOWN Custom Report Save Load Report Projects ( 1 ) [DATE] 2025 < >…" at bounding box center [746, 325] width 965 height 651
drag, startPoint x: 857, startPoint y: 100, endPoint x: 896, endPoint y: 78, distance: 45.6
click at [856, 100] on div "Project Stats" at bounding box center [746, 109] width 929 height 34
click at [914, 49] on span "Projects ( 1 )" at bounding box center [928, 46] width 56 height 14
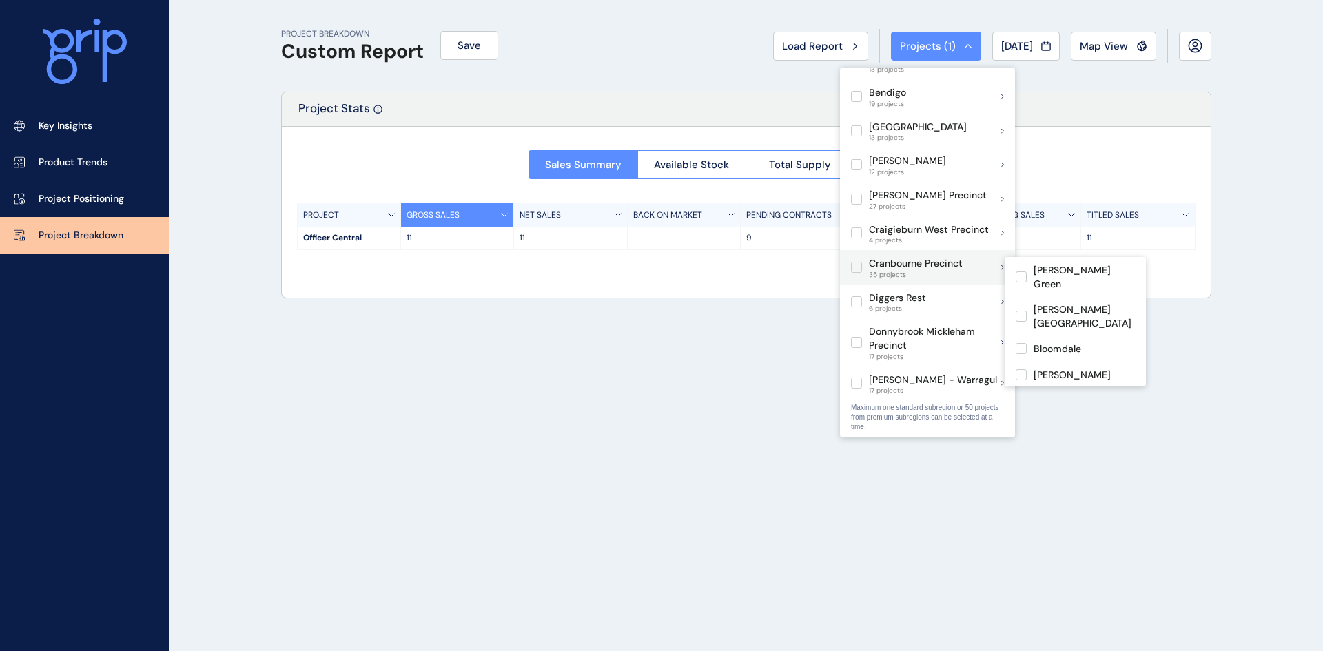
scroll to position [482, 0]
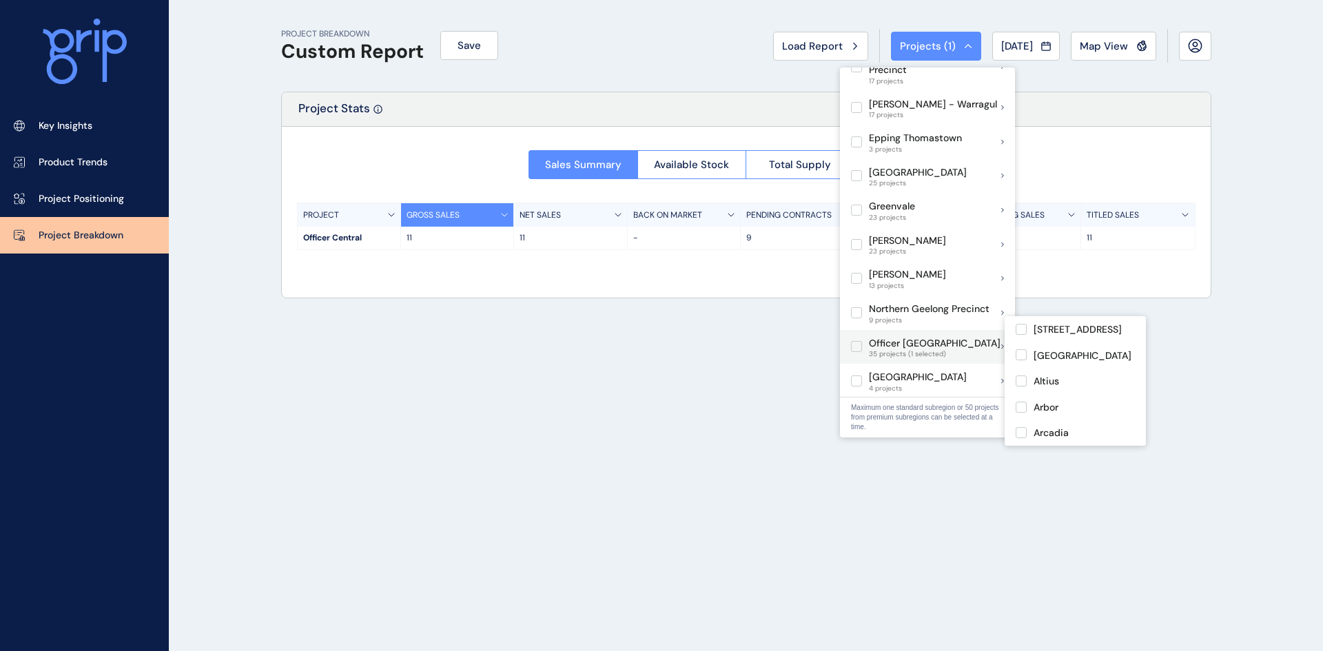
click at [856, 341] on label at bounding box center [856, 346] width 11 height 11
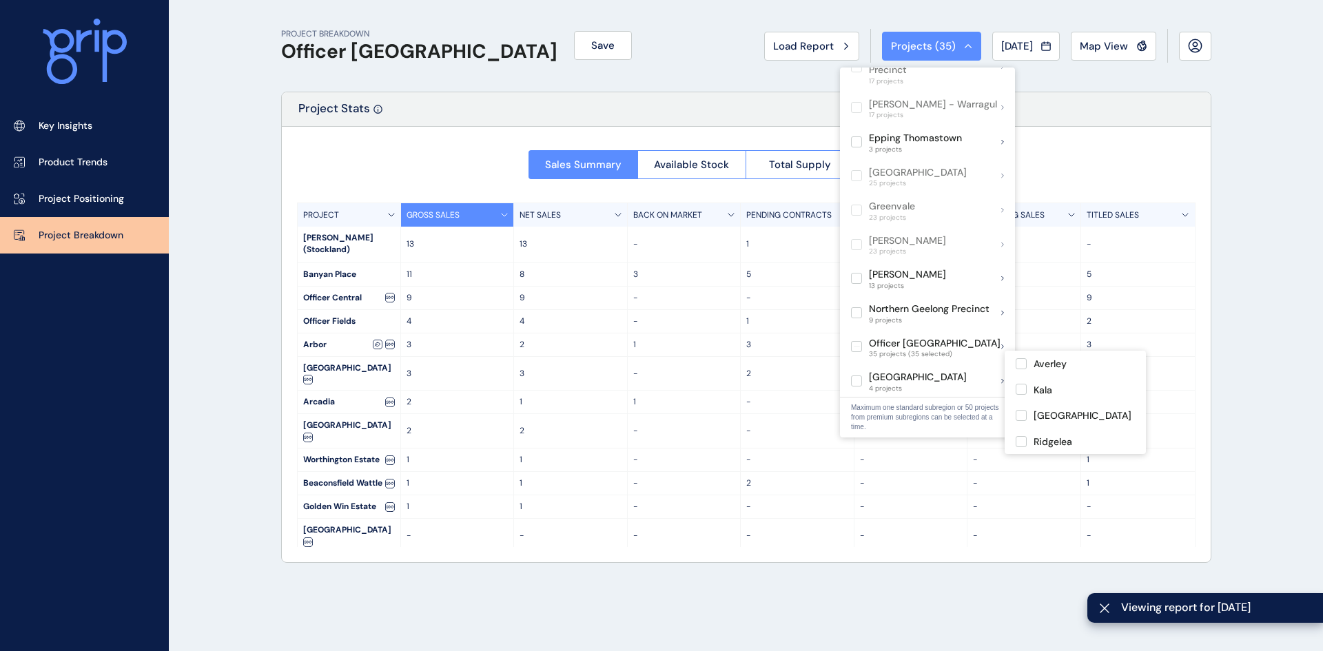
click at [257, 263] on div "PROJECT BREAKDOWN Officer Pakenham Save Load Report Projects ( 35 ) Aug 2025 20…" at bounding box center [661, 325] width 1323 height 651
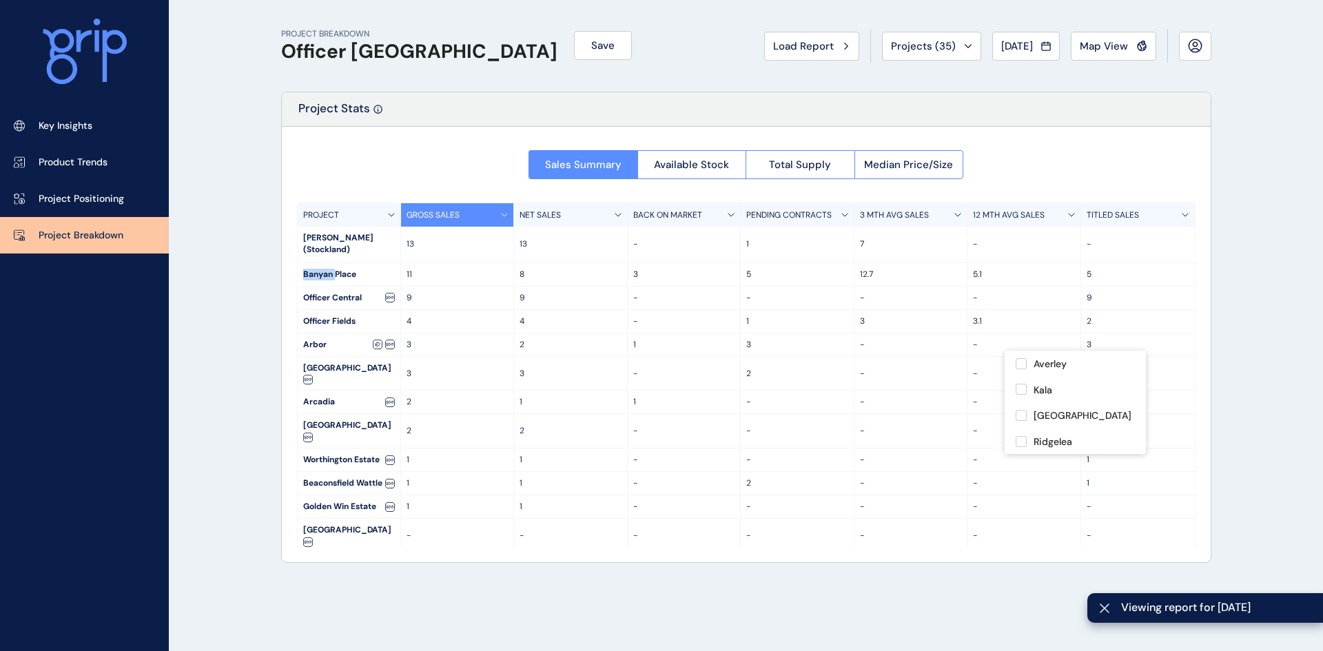
drag, startPoint x: 257, startPoint y: 262, endPoint x: 262, endPoint y: 224, distance: 38.2
click at [257, 260] on div "PROJECT BREAKDOWN Officer Pakenham Save Load Report Projects ( 35 ) Aug 2025 20…" at bounding box center [661, 325] width 1323 height 651
drag, startPoint x: 253, startPoint y: 163, endPoint x: 267, endPoint y: 174, distance: 17.6
click at [253, 161] on div "PROJECT BREAKDOWN Officer Pakenham Save Load Report Projects ( 35 ) Aug 2025 20…" at bounding box center [661, 325] width 1323 height 651
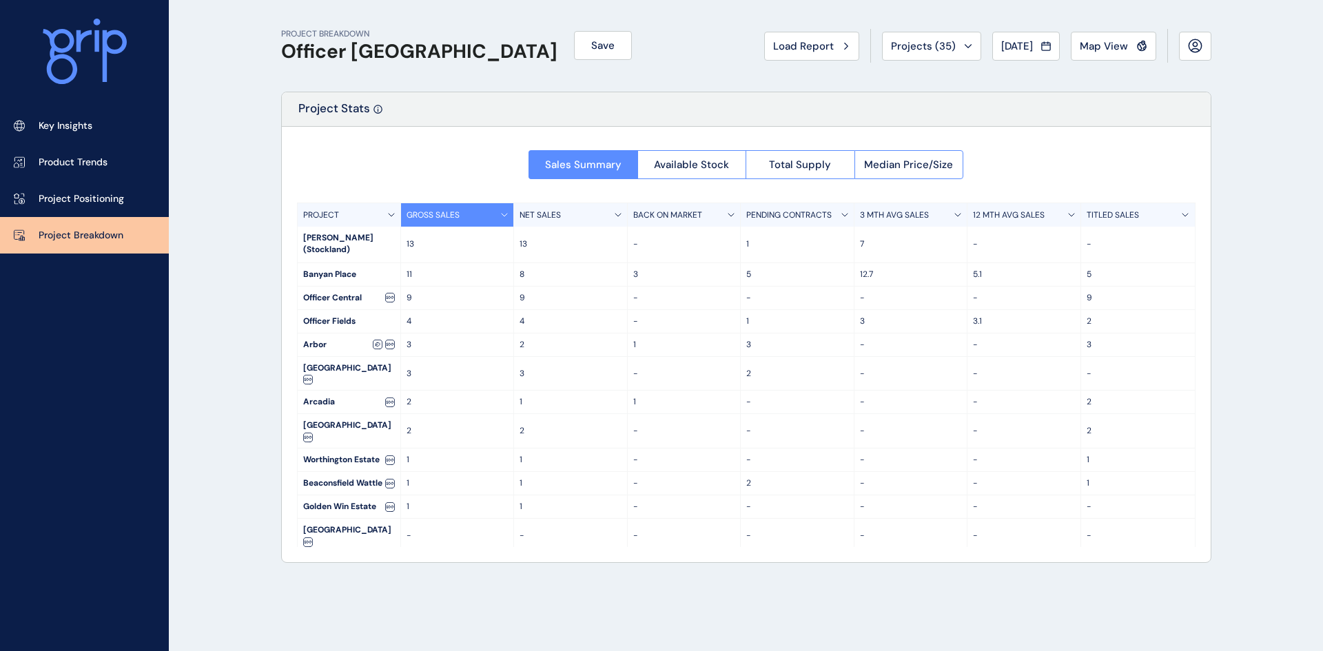
click at [381, 212] on div "PROJECT" at bounding box center [349, 214] width 103 height 23
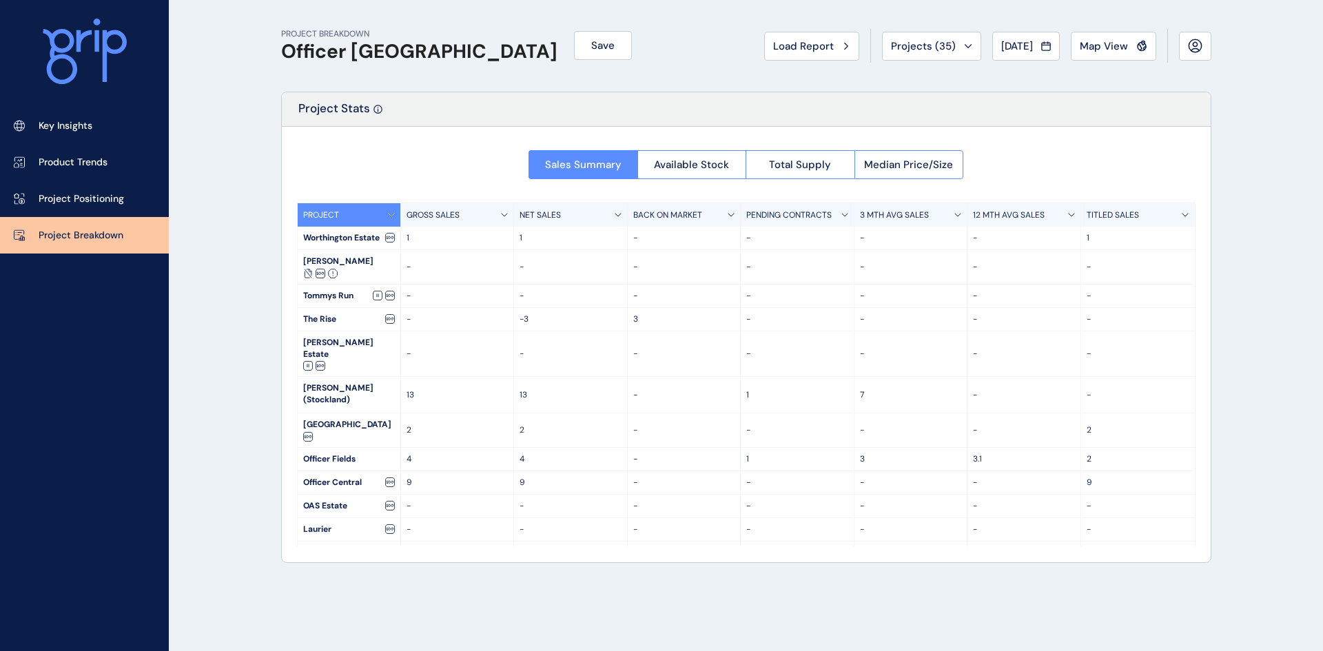
click at [388, 212] on div "PROJECT" at bounding box center [349, 214] width 103 height 23
click at [890, 337] on p "12.7" at bounding box center [911, 343] width 102 height 12
drag, startPoint x: 866, startPoint y: 336, endPoint x: 402, endPoint y: 112, distance: 515.9
click at [414, 114] on div "Project Stats" at bounding box center [746, 109] width 929 height 34
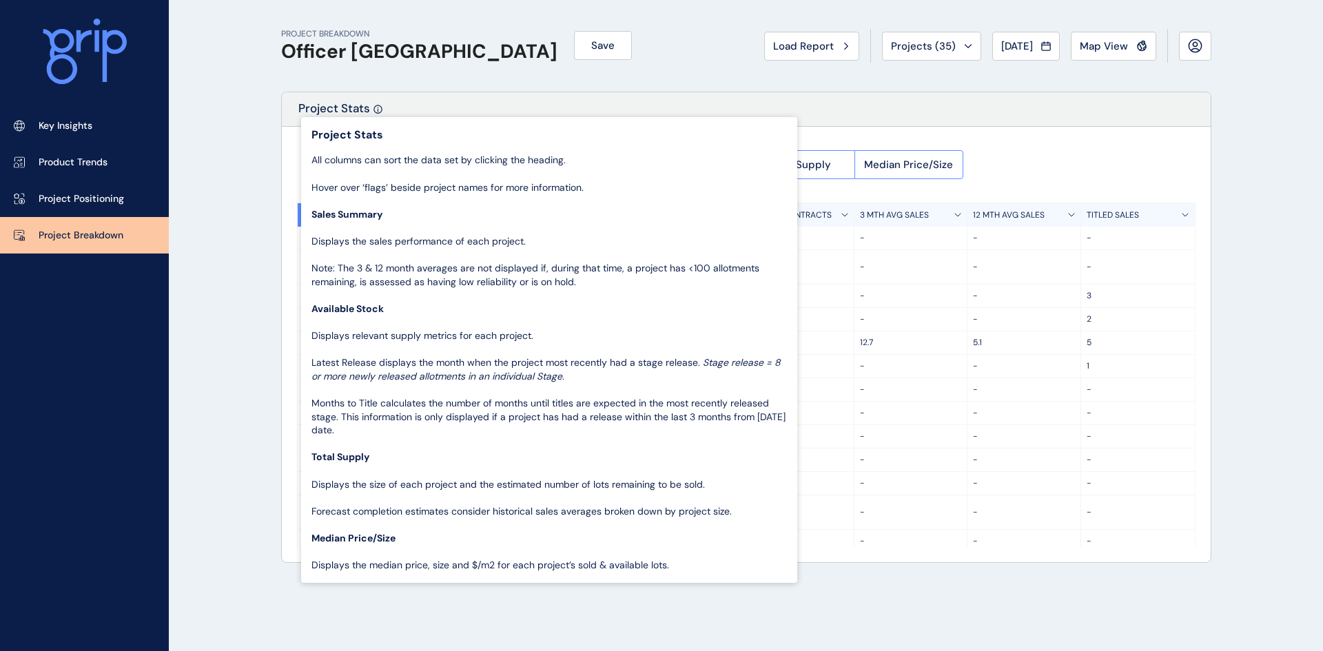
click at [377, 107] on icon at bounding box center [377, 109] width 9 height 9
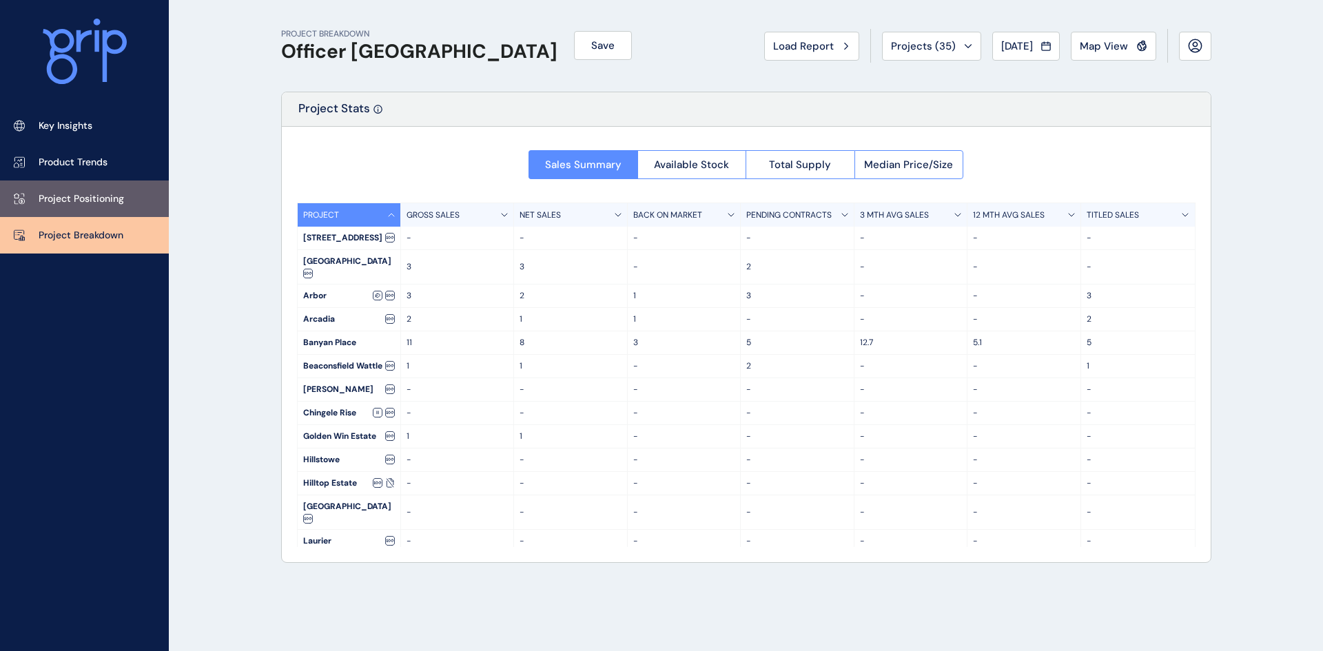
click at [83, 209] on link "Project Positioning" at bounding box center [84, 199] width 169 height 37
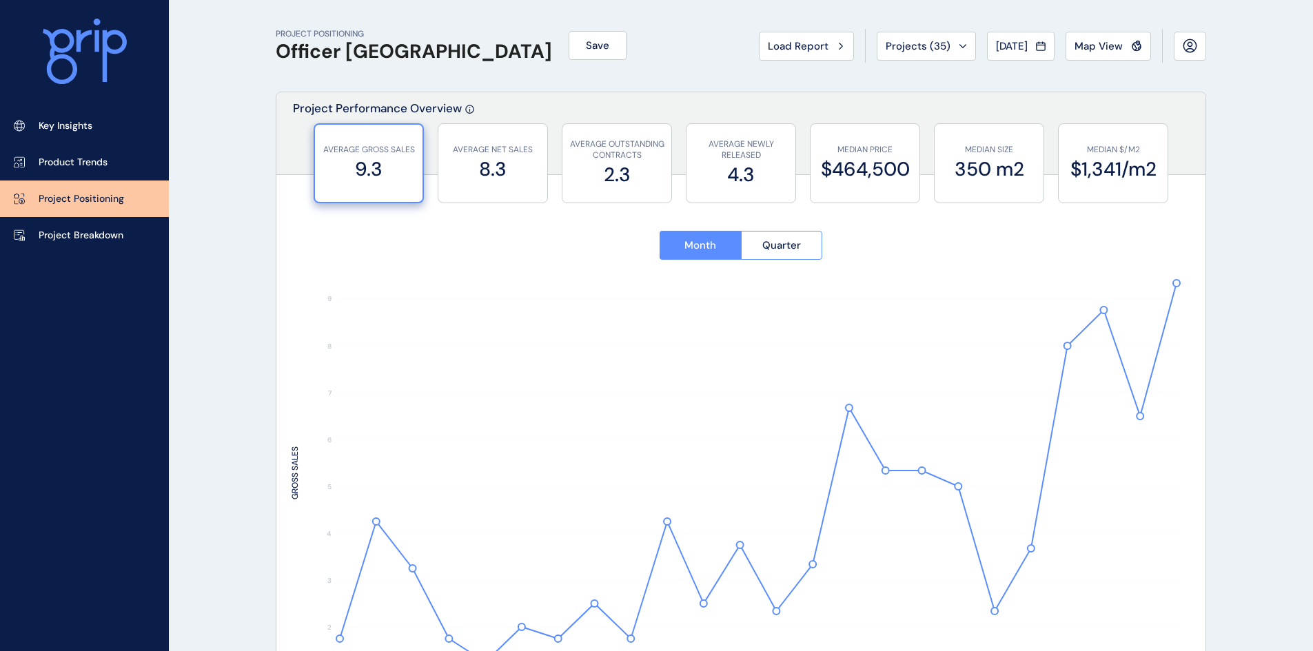
type input "**********"
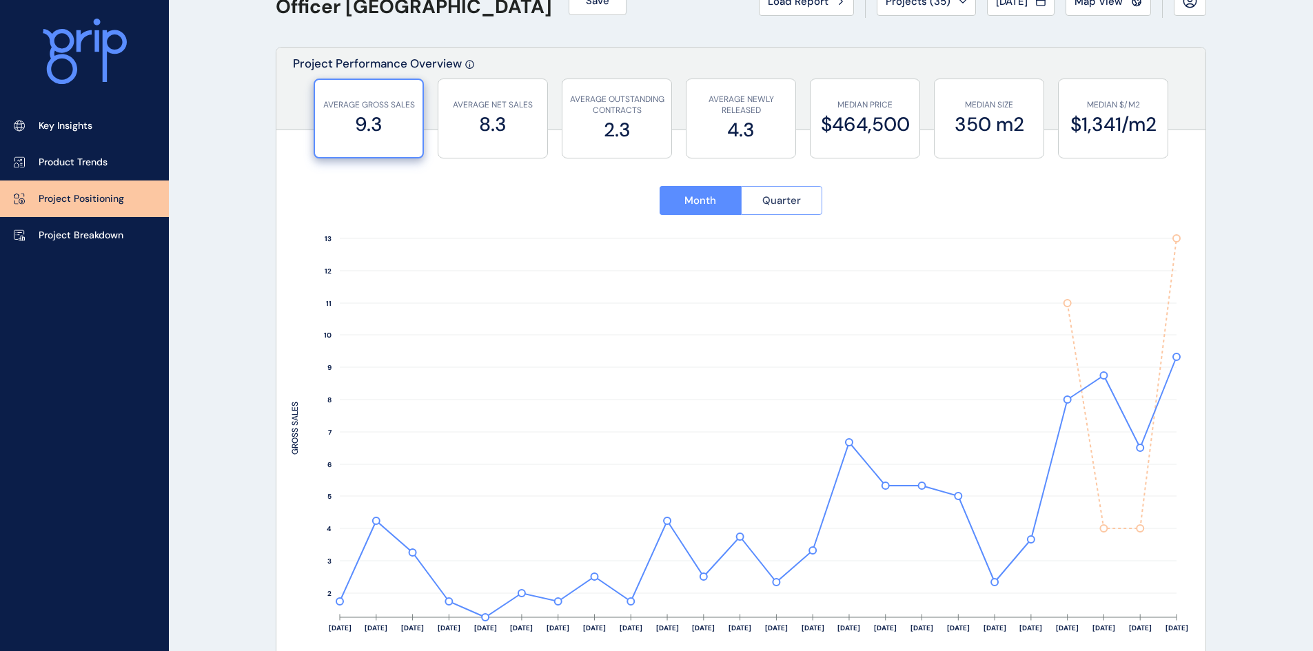
scroll to position [69, 0]
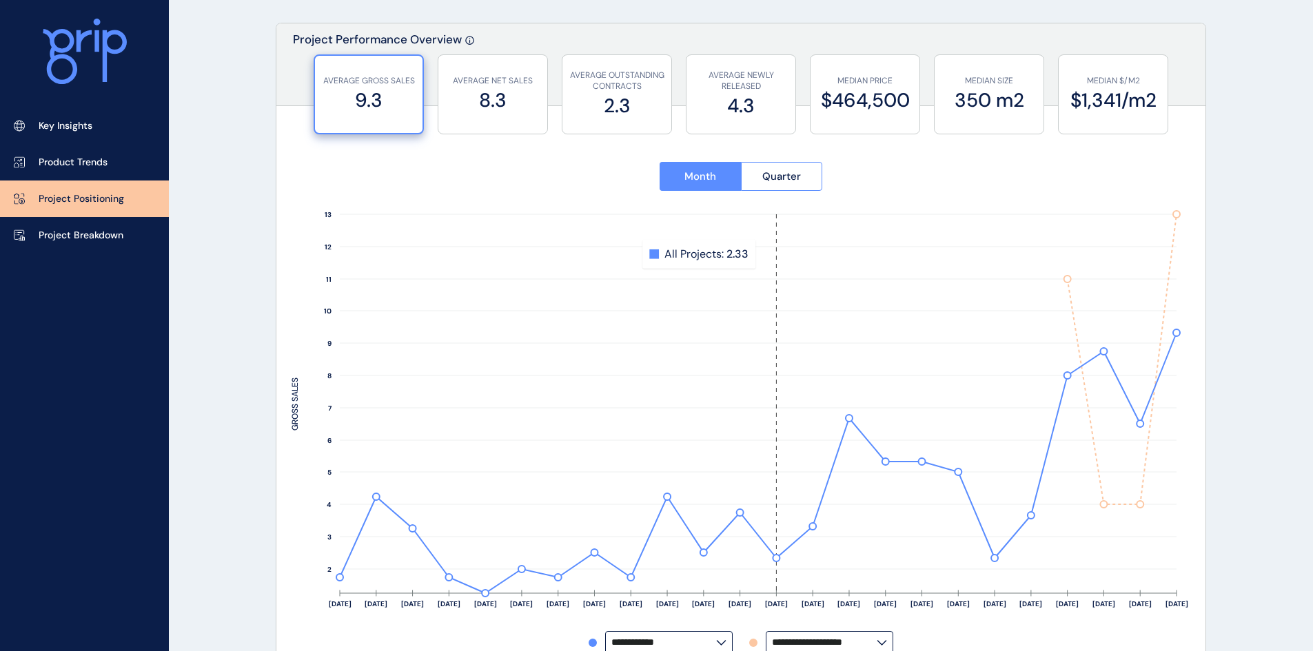
drag, startPoint x: 765, startPoint y: 254, endPoint x: 224, endPoint y: 253, distance: 540.9
drag, startPoint x: 224, startPoint y: 253, endPoint x: 234, endPoint y: 245, distance: 13.2
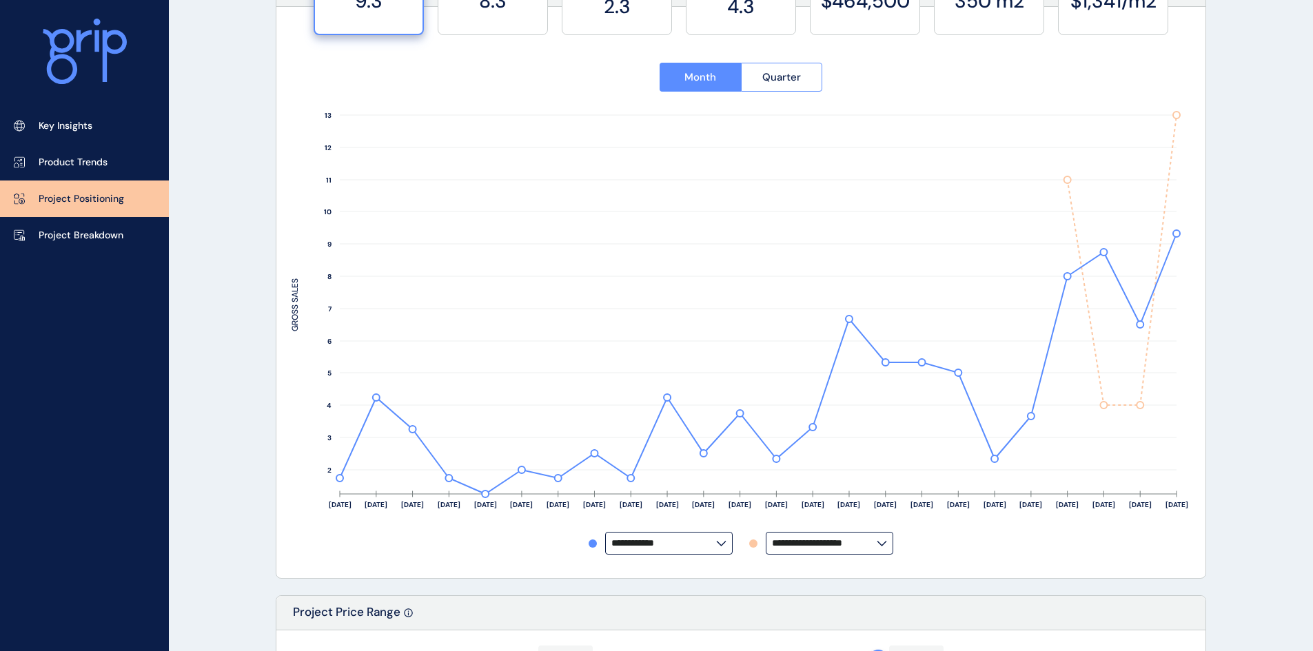
scroll to position [276, 0]
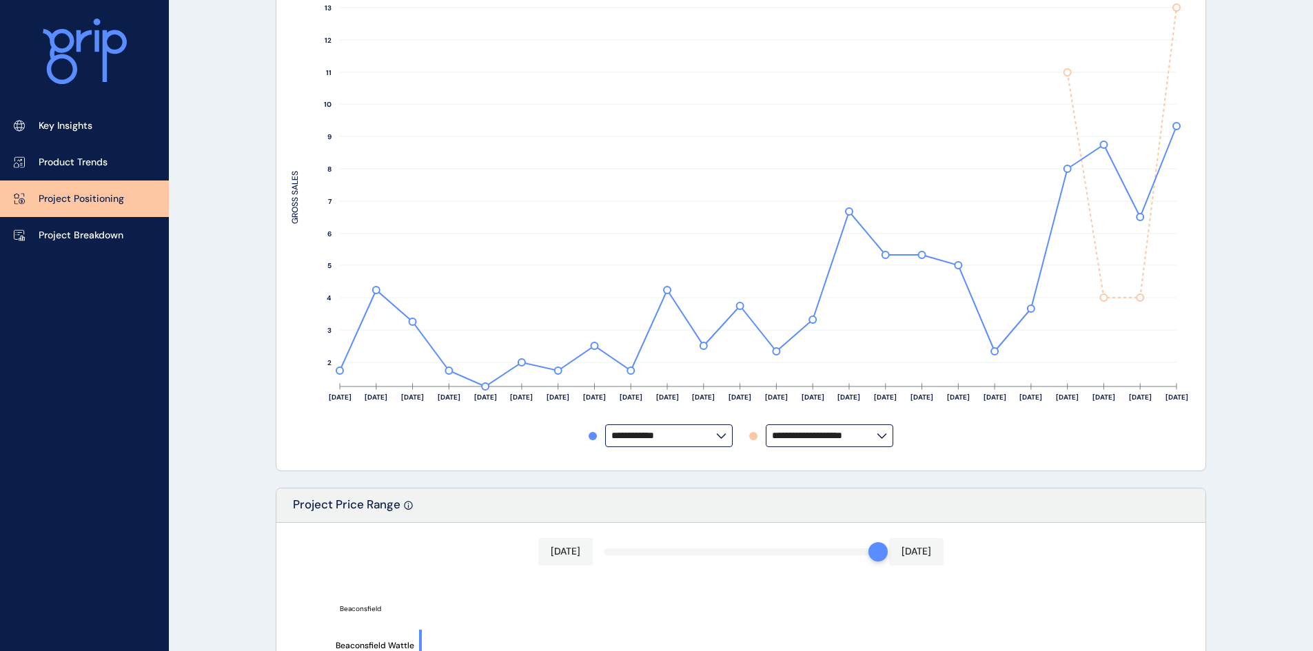
click at [861, 447] on label "**********" at bounding box center [829, 435] width 127 height 23
click at [863, 437] on input "**********" at bounding box center [824, 436] width 105 height 10
click at [884, 434] on icon at bounding box center [881, 436] width 10 height 6
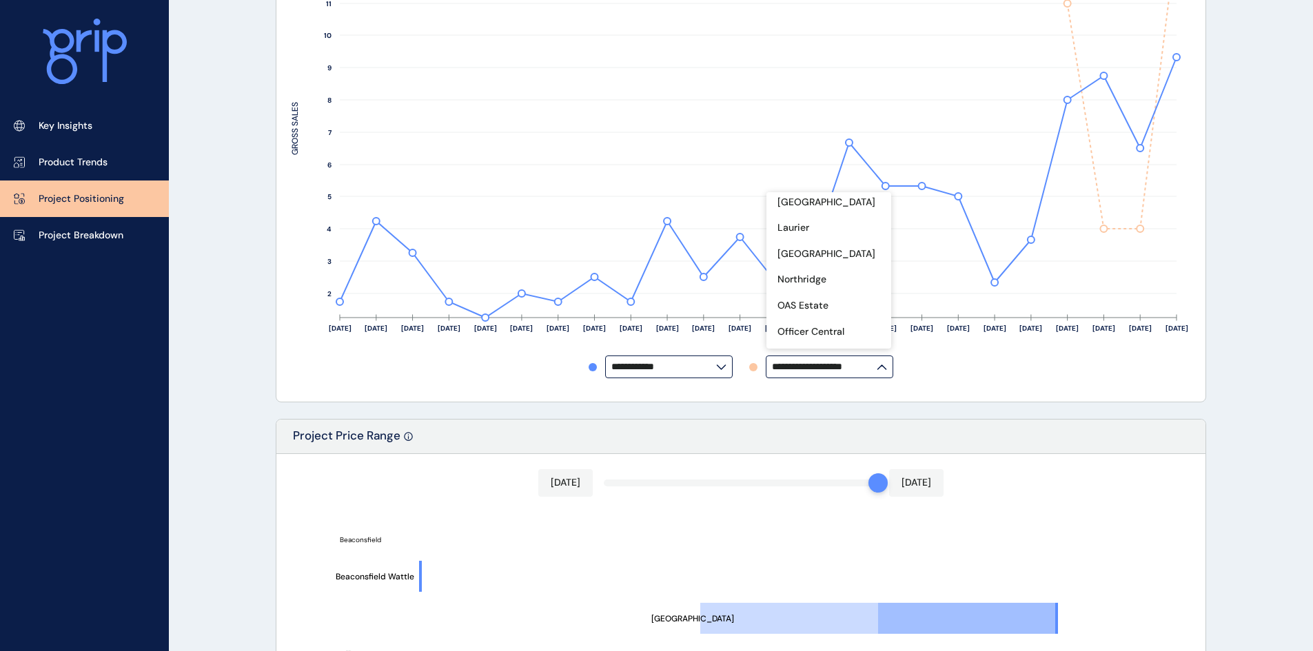
scroll to position [482, 0]
drag, startPoint x: 823, startPoint y: 333, endPoint x: 879, endPoint y: 340, distance: 56.2
click at [823, 333] on p "Officer Fields" at bounding box center [807, 334] width 61 height 14
type input "**********"
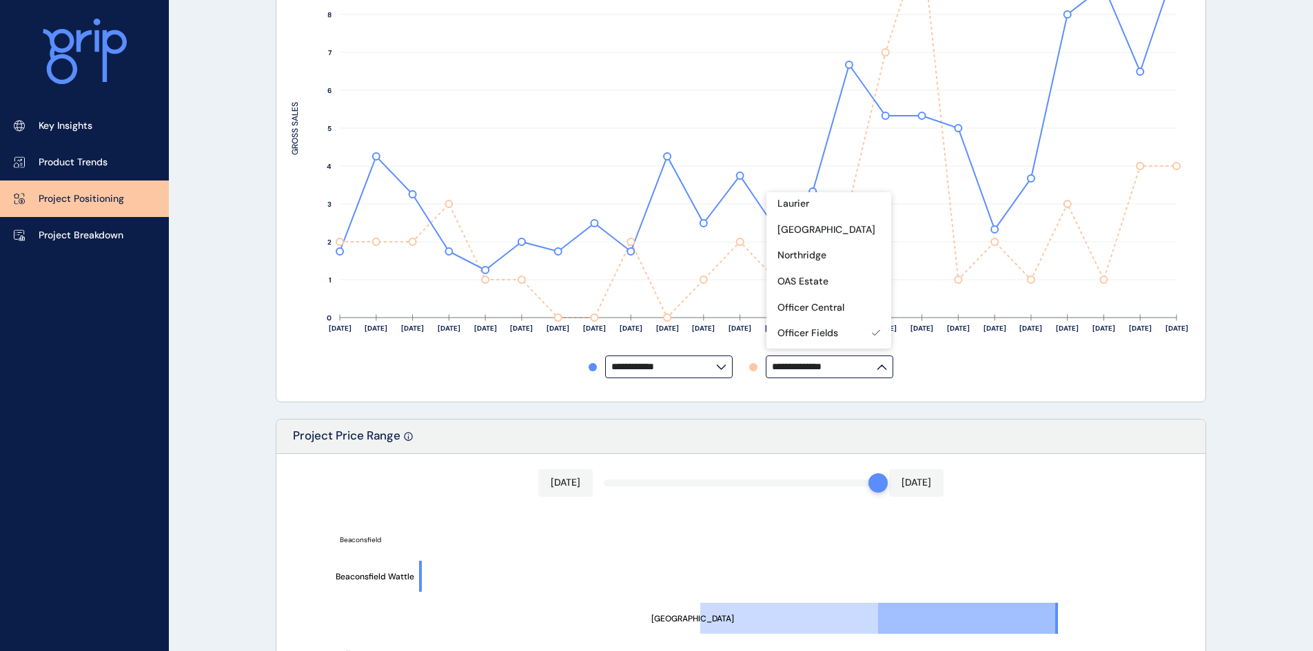
click at [1277, 266] on div "PROJECT POSITIONING Officer Pakenham Save Load Report Projects ( 35 ) [DATE] 20…" at bounding box center [656, 609] width 1313 height 1908
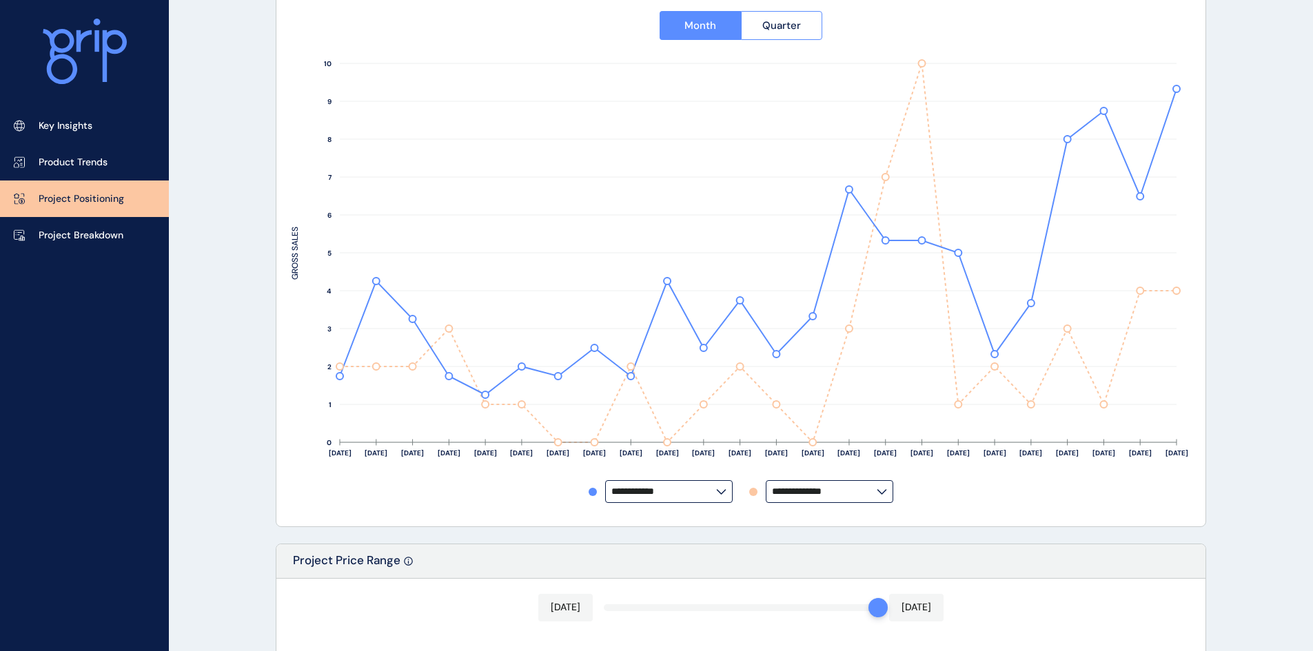
scroll to position [207, 0]
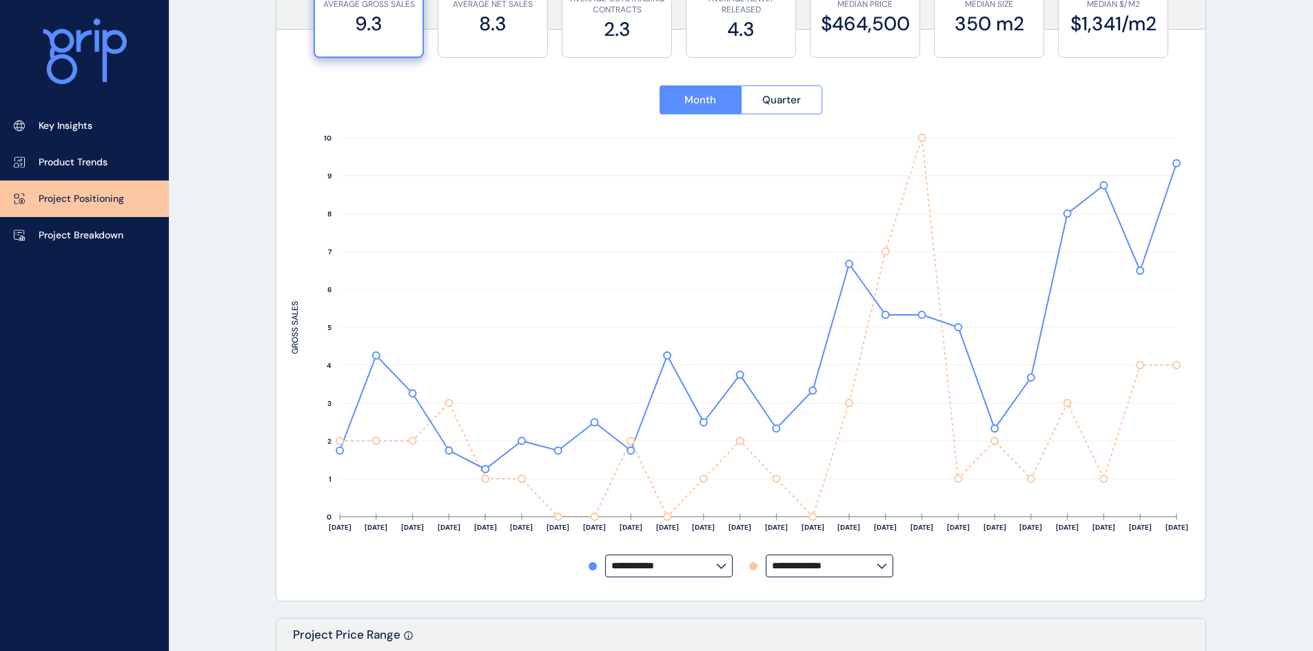
scroll to position [138, 0]
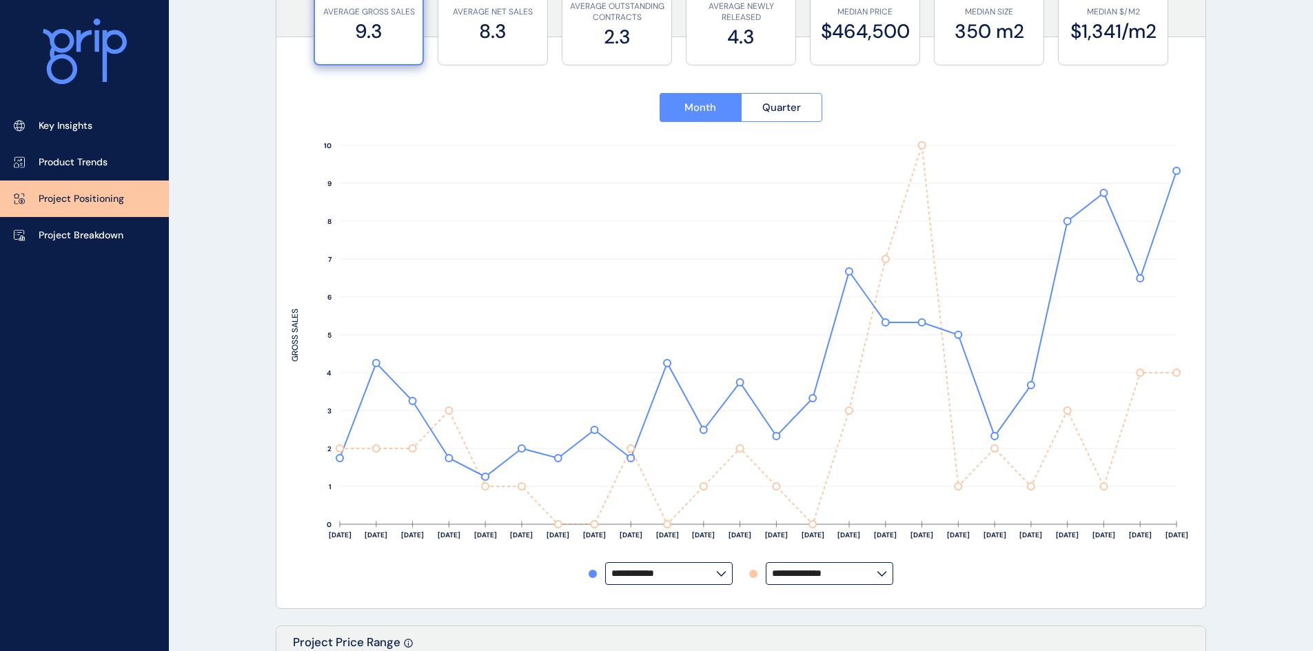
click at [868, 568] on input "**********" at bounding box center [824, 573] width 105 height 10
click at [821, 415] on p "No projects" at bounding box center [803, 414] width 53 height 14
type input "**********"
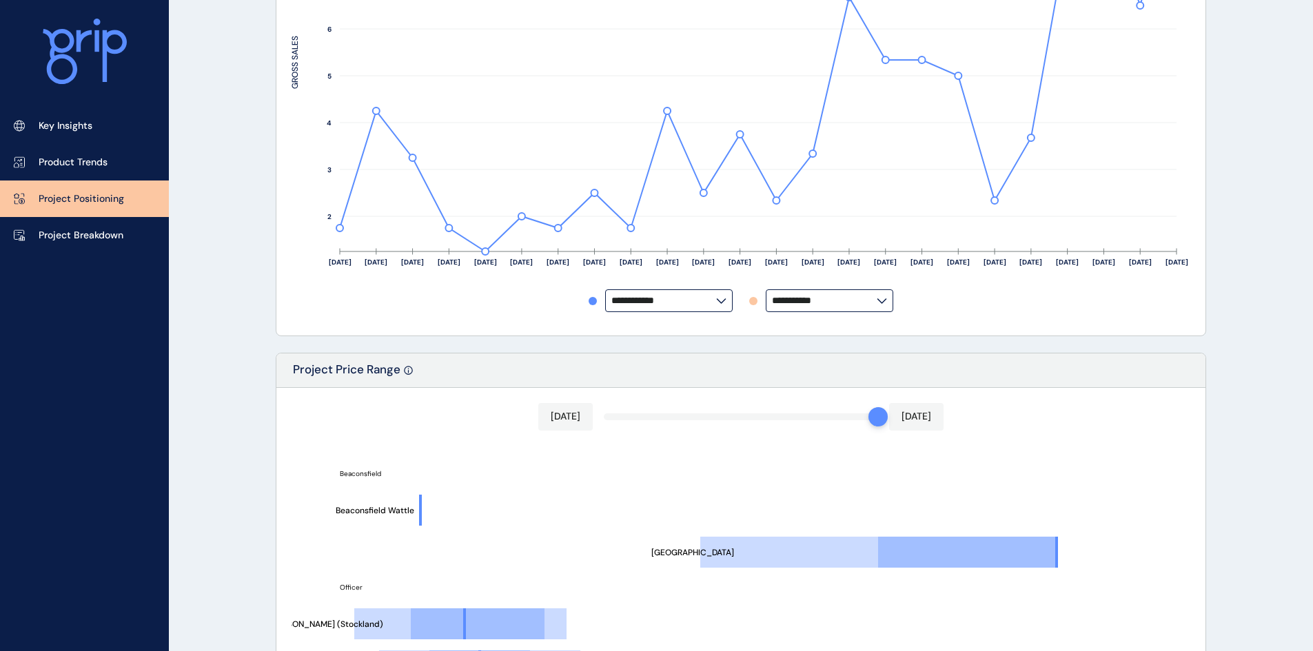
scroll to position [413, 0]
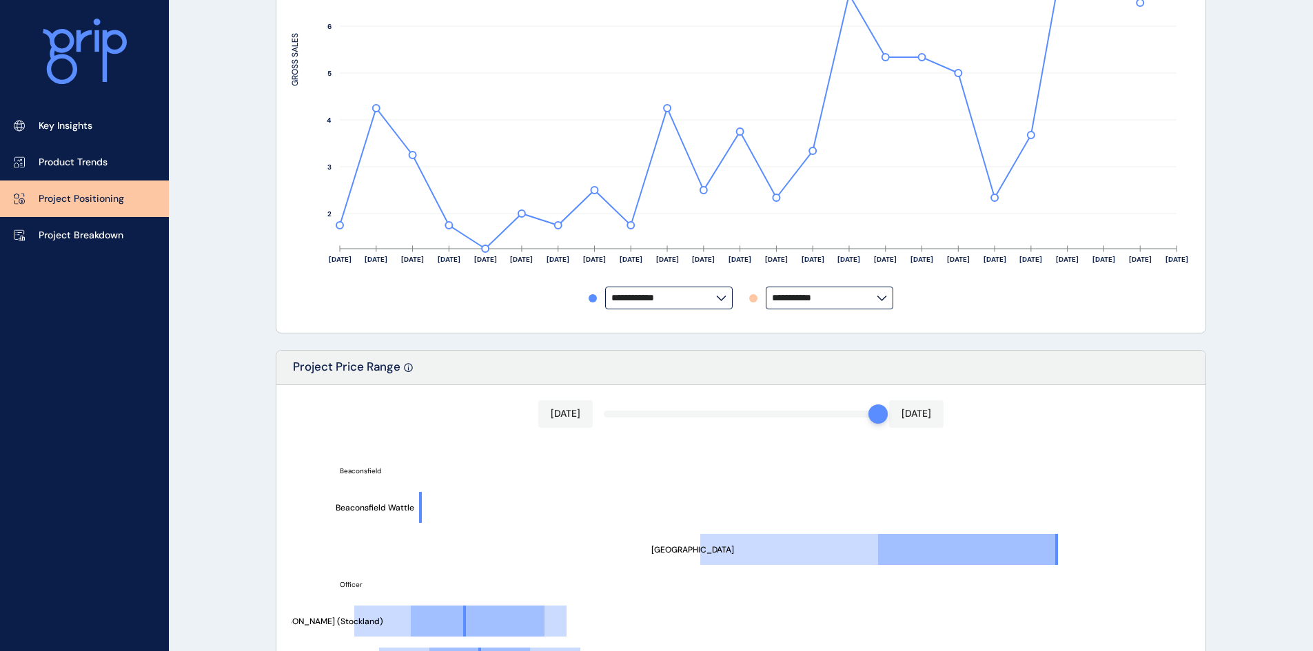
click at [707, 293] on input "**********" at bounding box center [663, 298] width 105 height 10
click at [1254, 251] on div "PROJECT POSITIONING Officer Pakenham Save Load Report Projects ( 35 ) [DATE] 20…" at bounding box center [656, 541] width 1313 height 1908
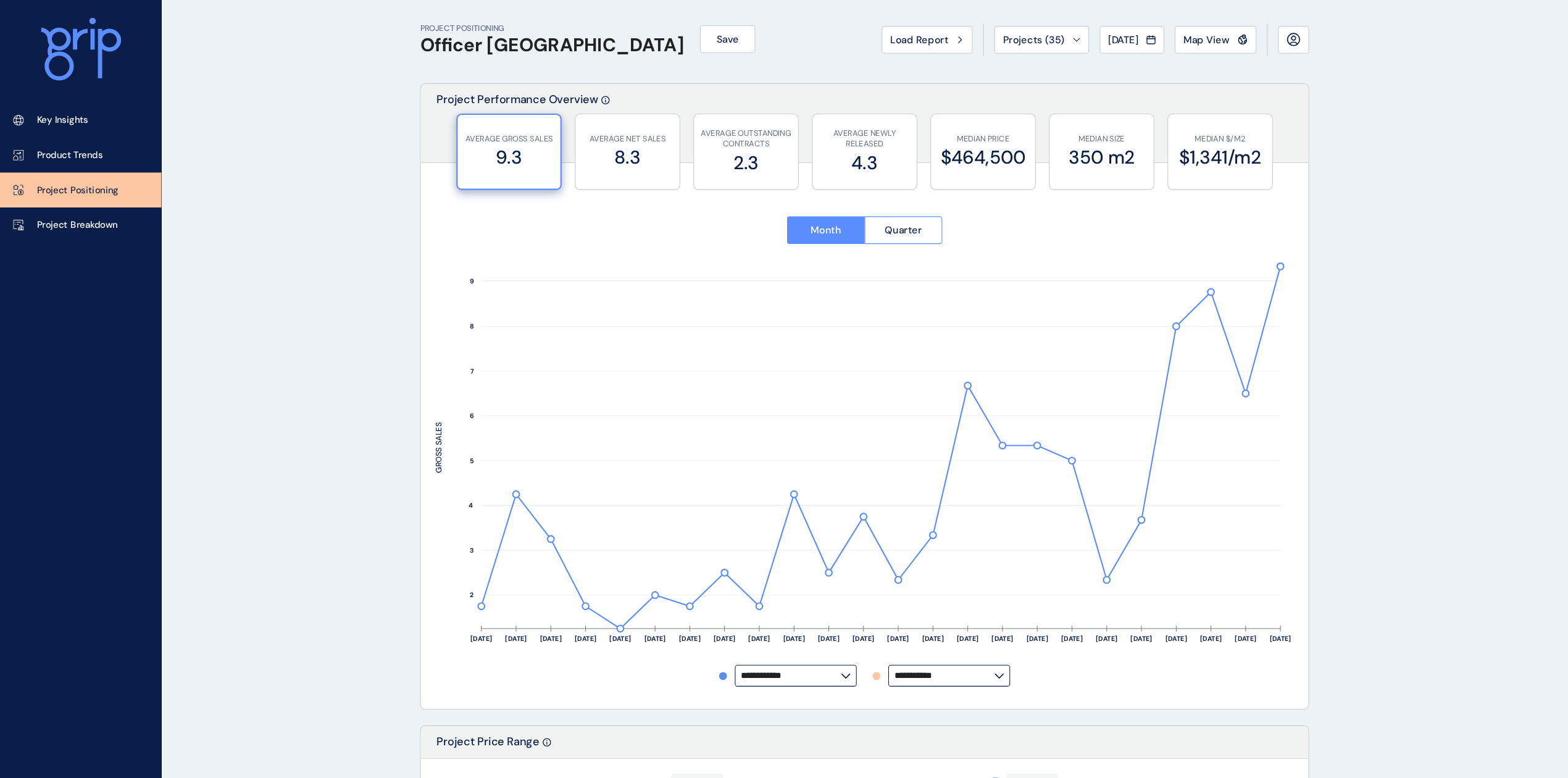
scroll to position [0, 0]
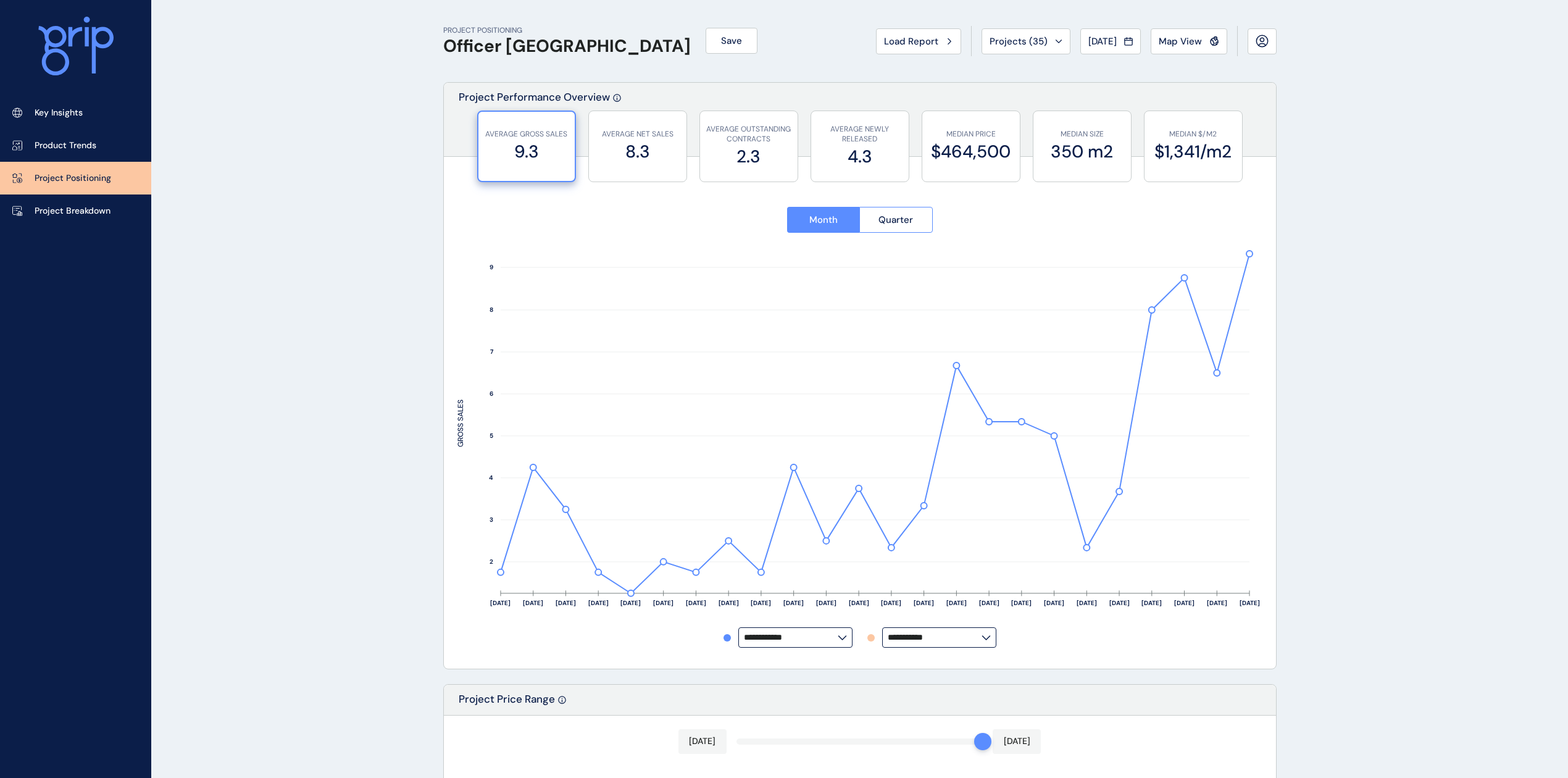
drag, startPoint x: 1362, startPoint y: 330, endPoint x: 1355, endPoint y: 324, distance: 9.2
click at [926, 583] on input "**********" at bounding box center [935, 637] width 94 height 9
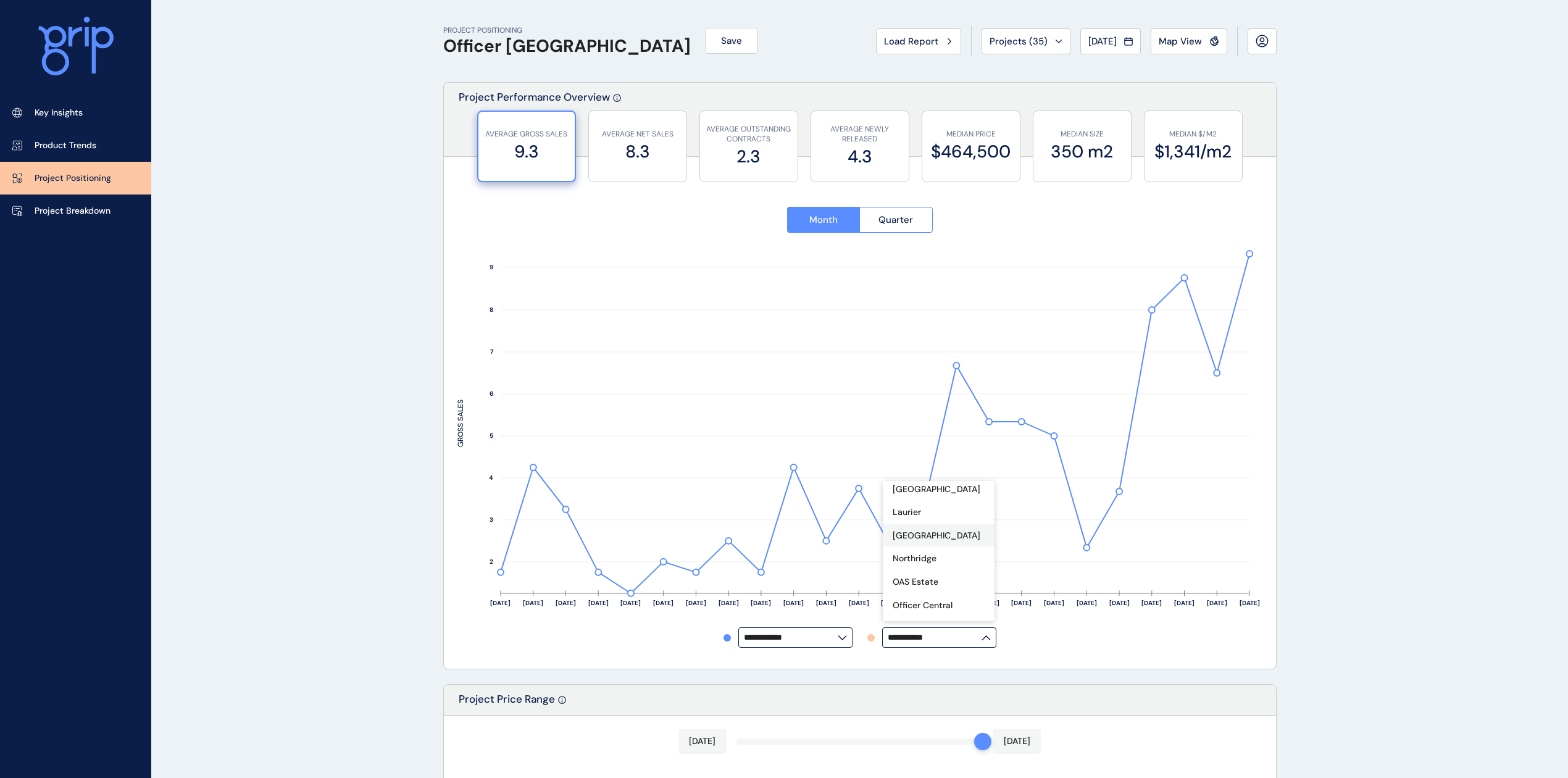
click at [934, 583] on p "Officer Central" at bounding box center [922, 606] width 60 height 13
type input "**********"
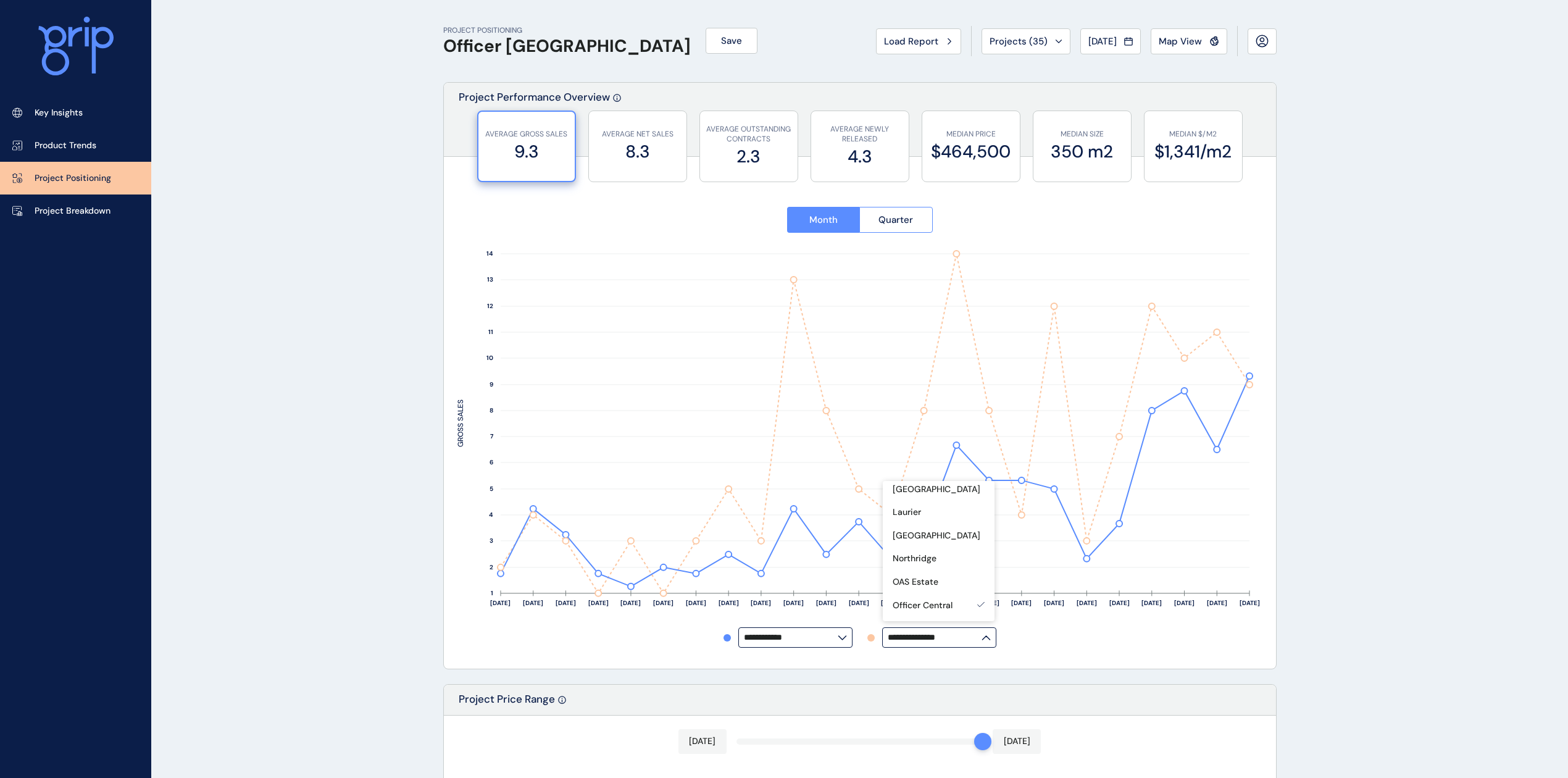
click at [942, 583] on input "**********" at bounding box center [935, 637] width 94 height 9
click at [986, 583] on label "**********" at bounding box center [939, 637] width 114 height 21
click at [941, 540] on p "Officer Fields" at bounding box center [919, 546] width 55 height 13
type input "**********"
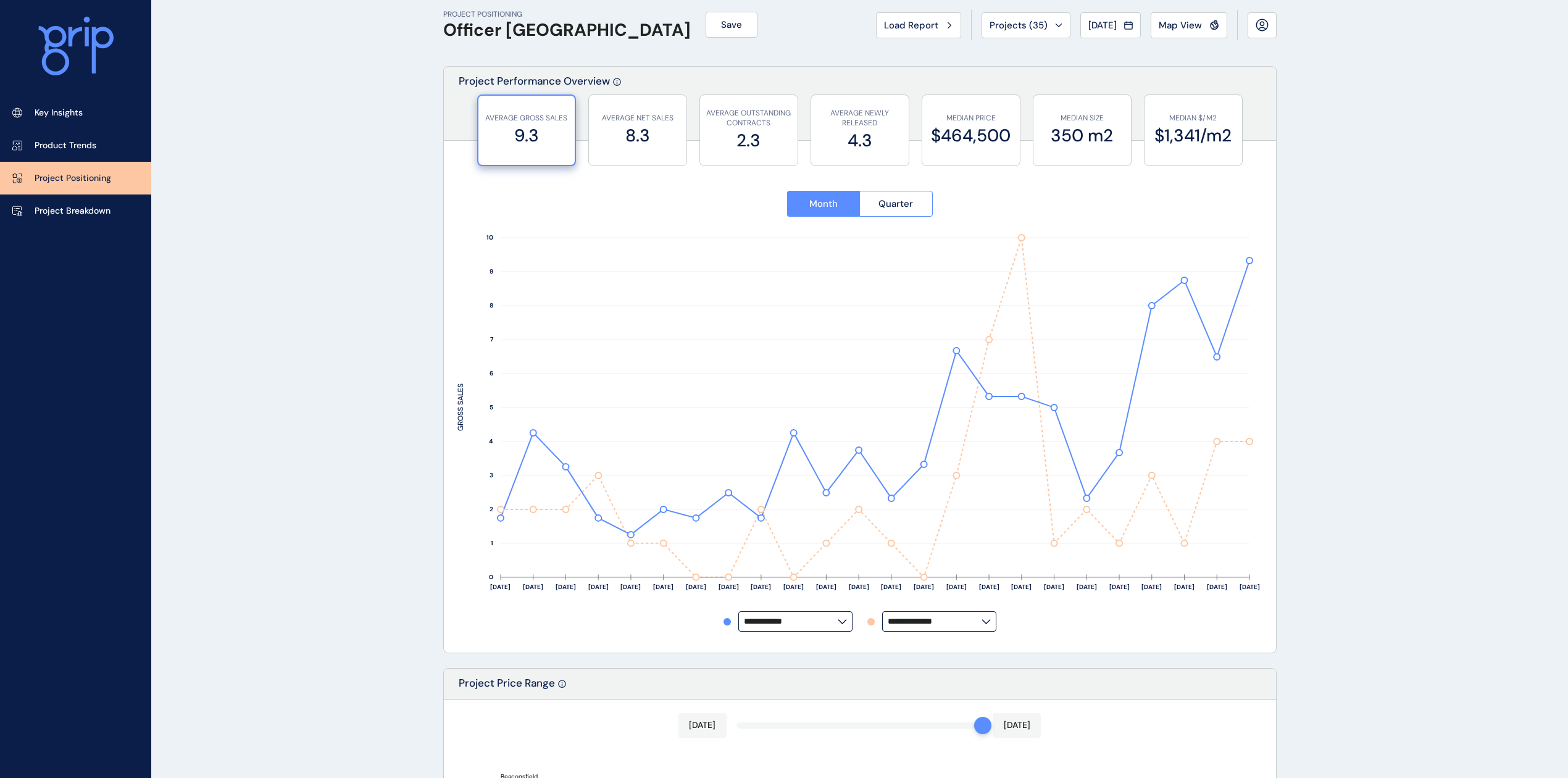
scroll to position [0, 0]
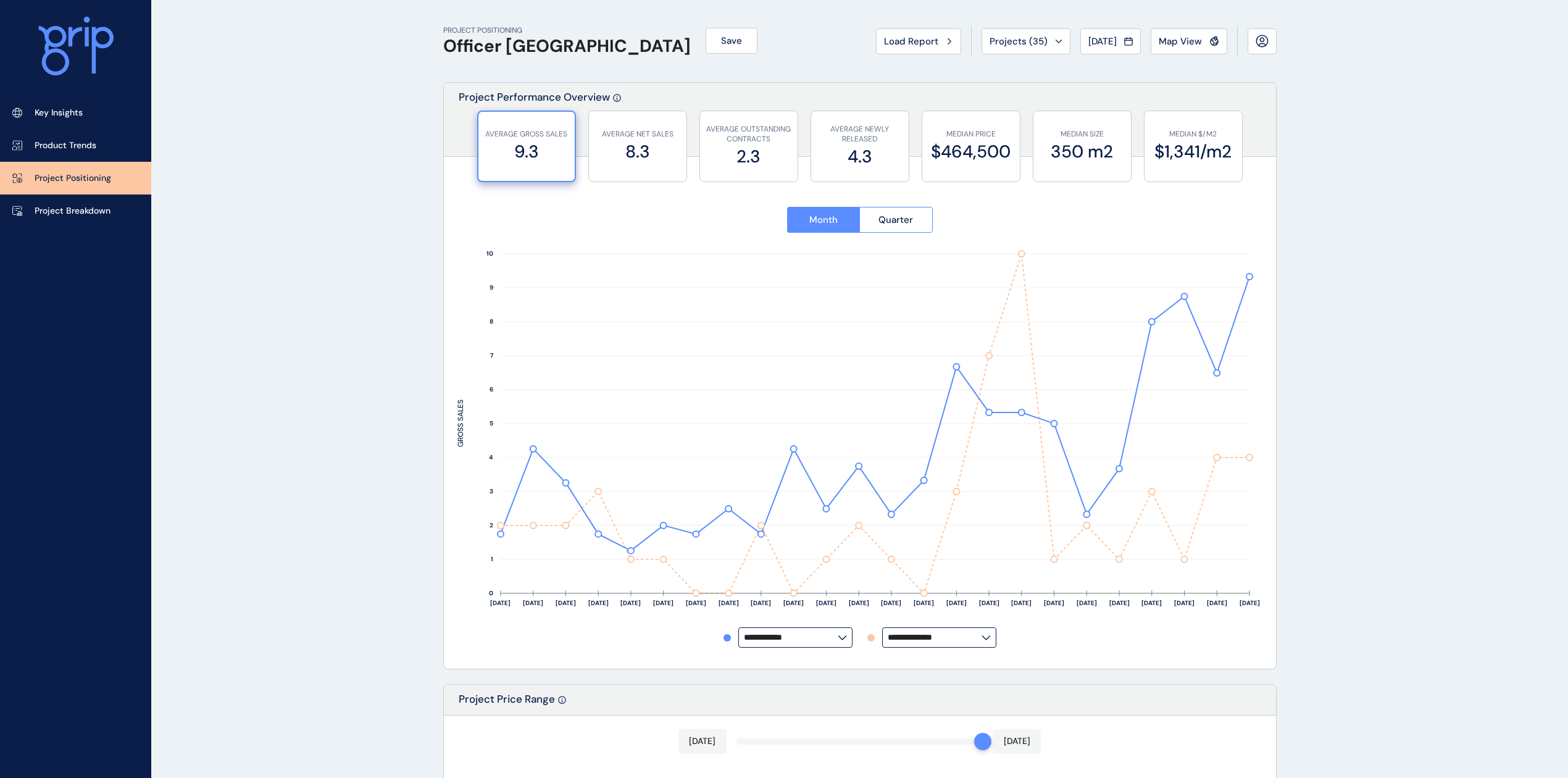
click at [935, 583] on label "**********" at bounding box center [939, 637] width 114 height 21
click at [949, 488] on div "No projects" at bounding box center [938, 493] width 112 height 23
type input "**********"
